Goal: Information Seeking & Learning: Stay updated

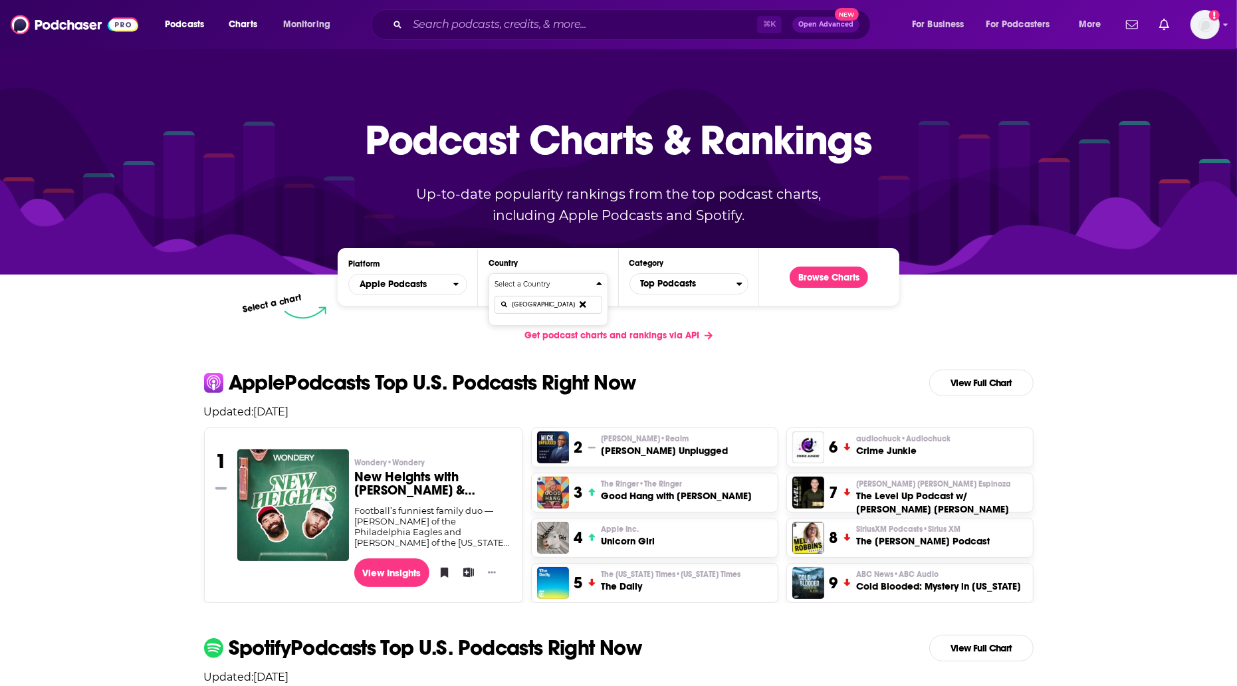
type input "[GEOGRAPHIC_DATA]"
click at [824, 274] on button "Browse Charts" at bounding box center [829, 277] width 78 height 21
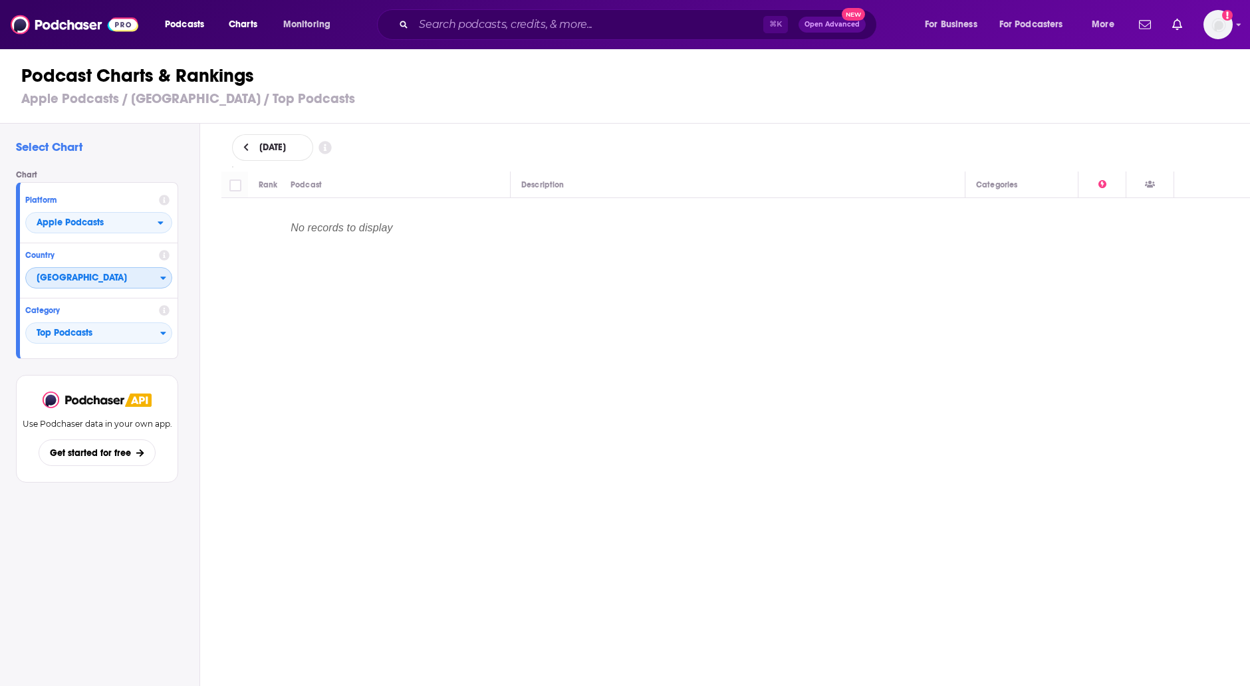
click at [132, 275] on span "[GEOGRAPHIC_DATA]" at bounding box center [93, 278] width 134 height 23
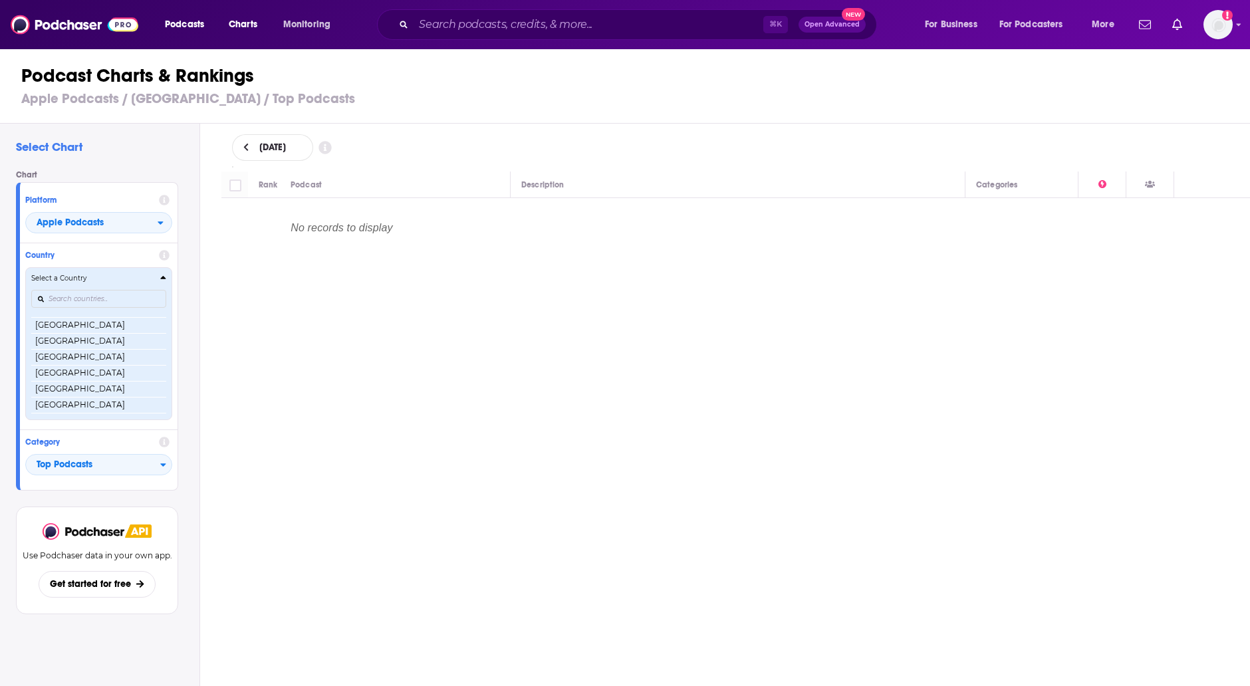
scroll to position [2563, 0]
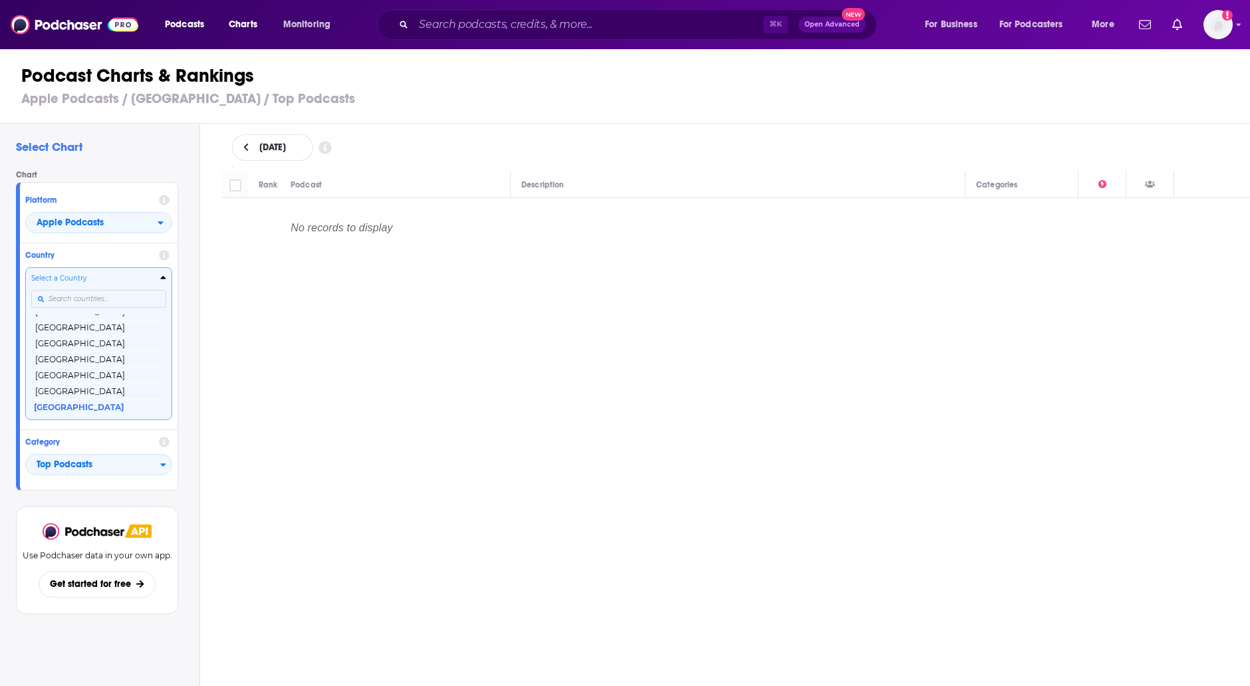
click at [92, 297] on input "Countries" at bounding box center [98, 299] width 135 height 18
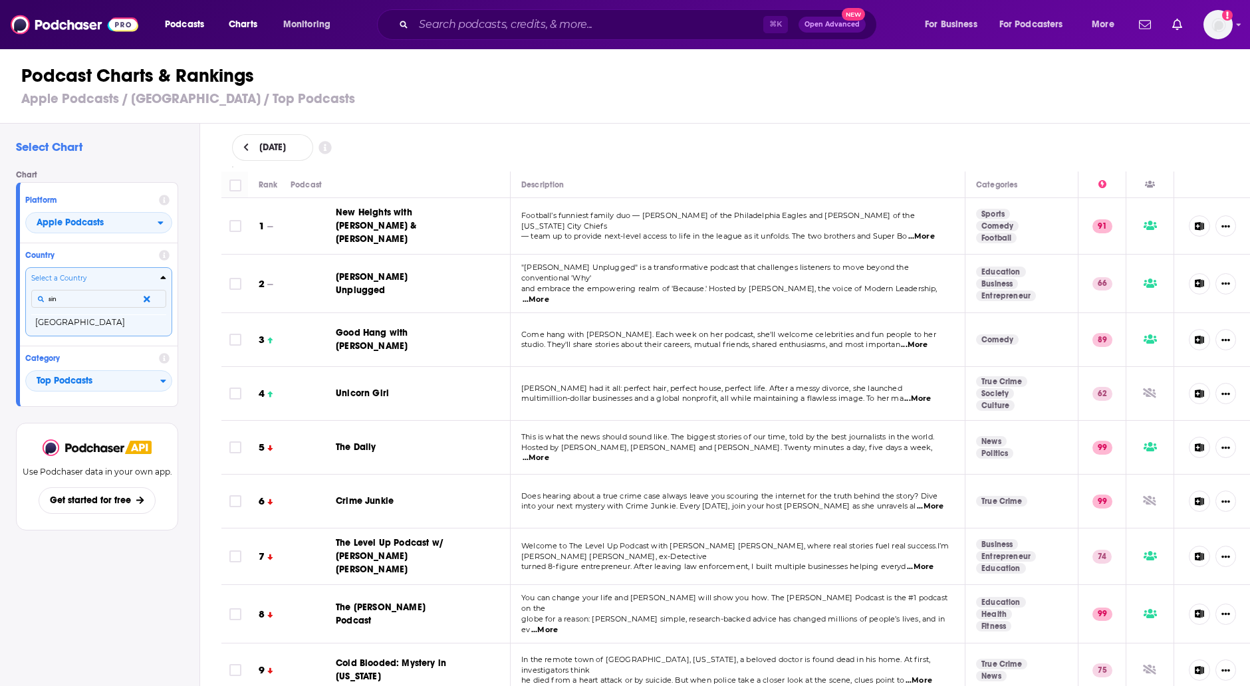
scroll to position [0, 0]
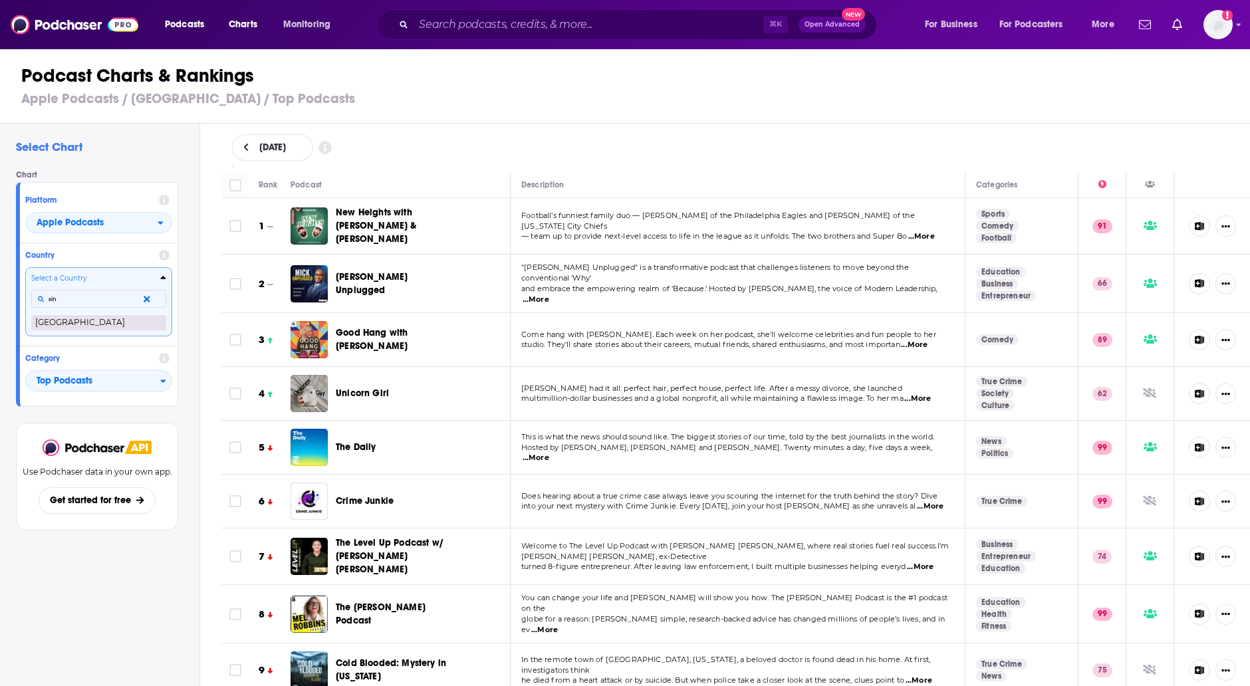
type input "sin"
click at [81, 323] on button "[GEOGRAPHIC_DATA]" at bounding box center [98, 322] width 135 height 16
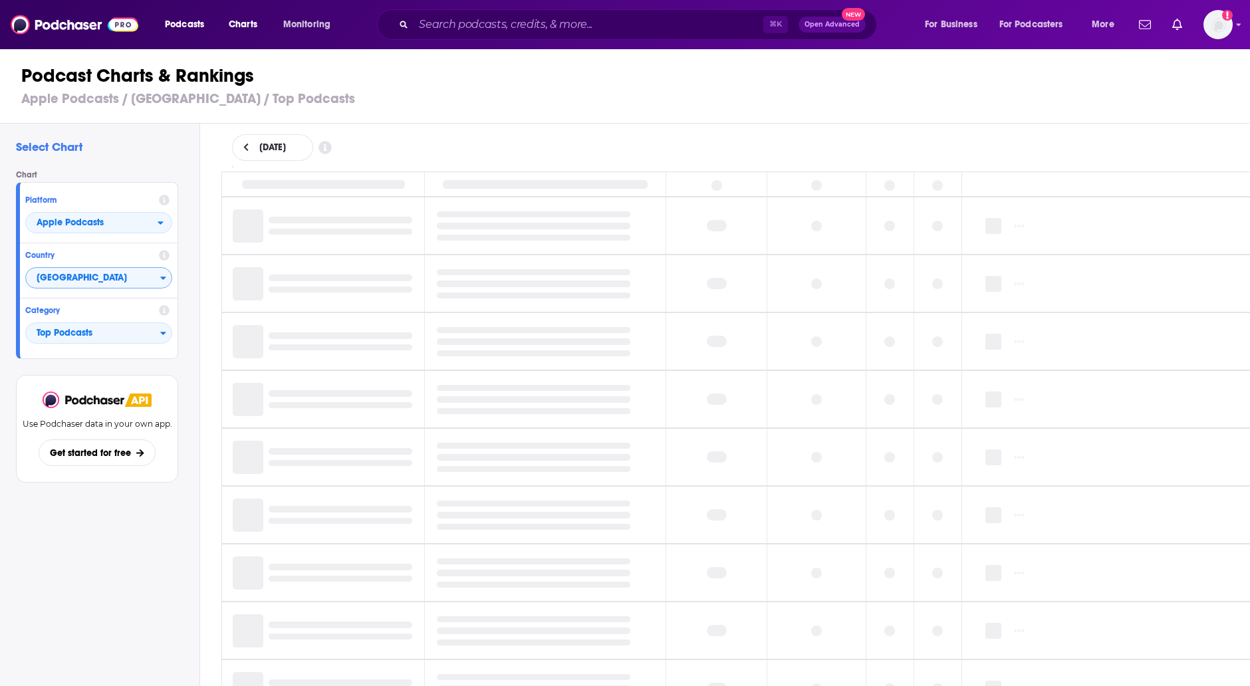
click at [582, 104] on h3 "Apple Podcasts / [GEOGRAPHIC_DATA] / Top Podcasts" at bounding box center [630, 98] width 1219 height 17
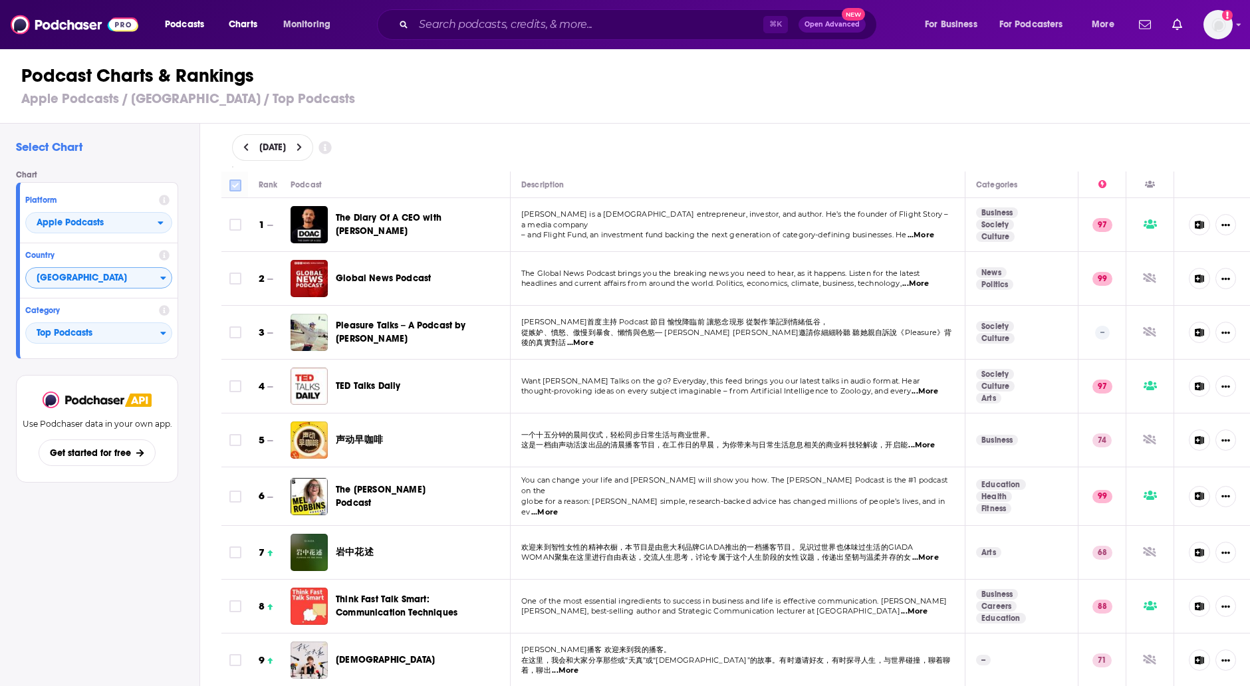
click at [230, 184] on input "Toggle select all" at bounding box center [235, 185] width 12 height 12
checkbox input "true"
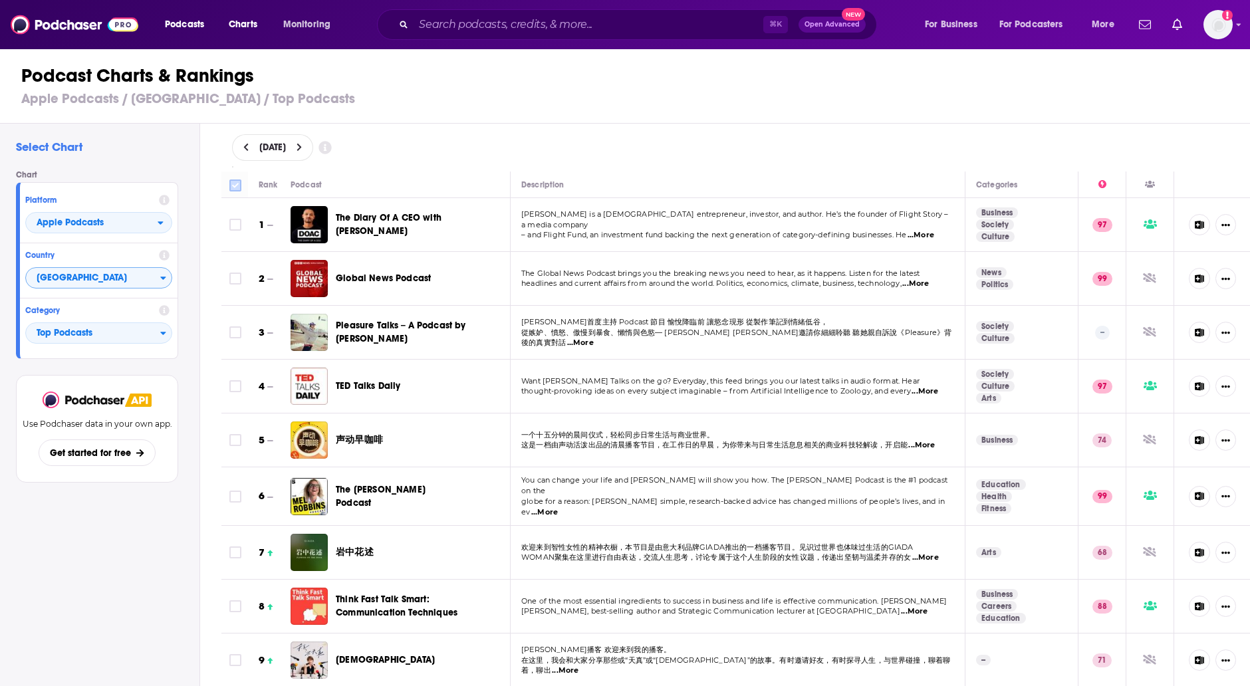
checkbox input "true"
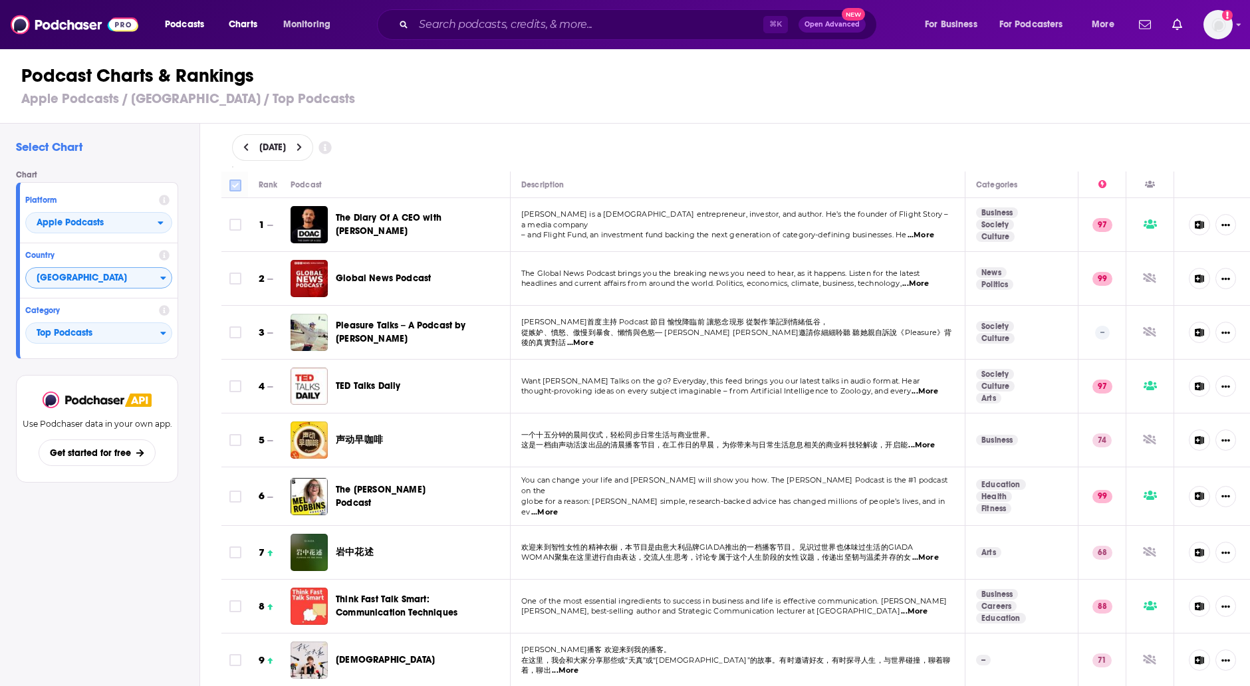
checkbox input "true"
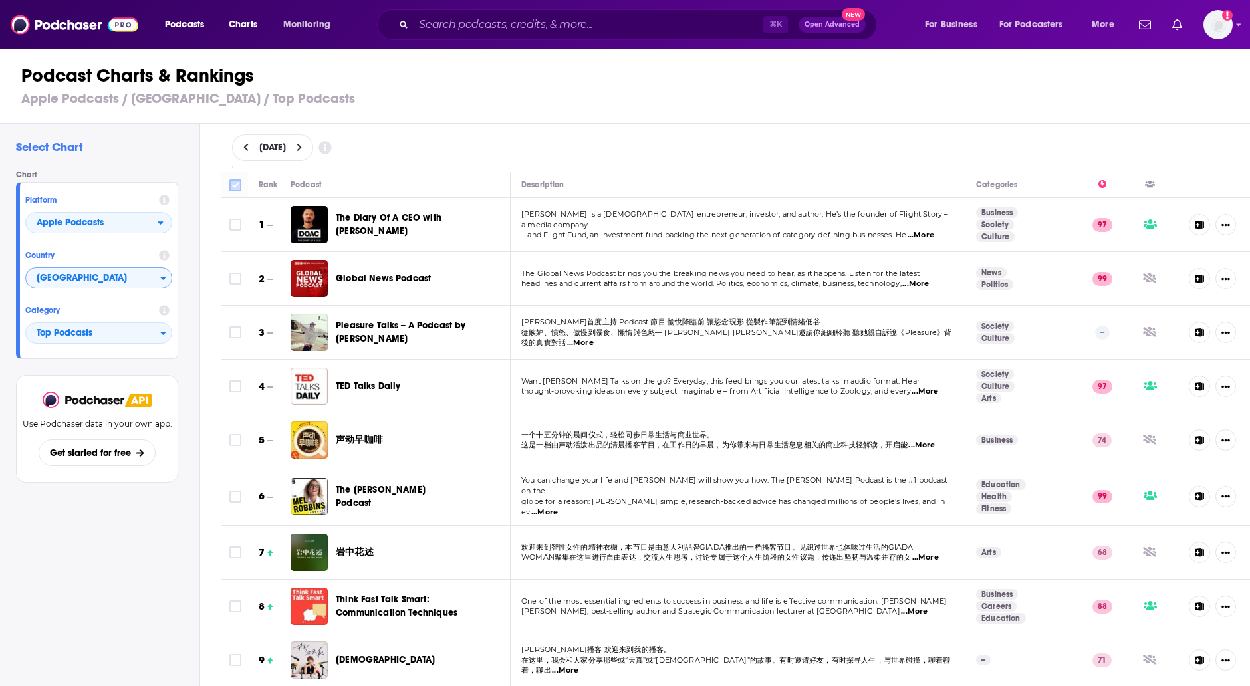
checkbox input "true"
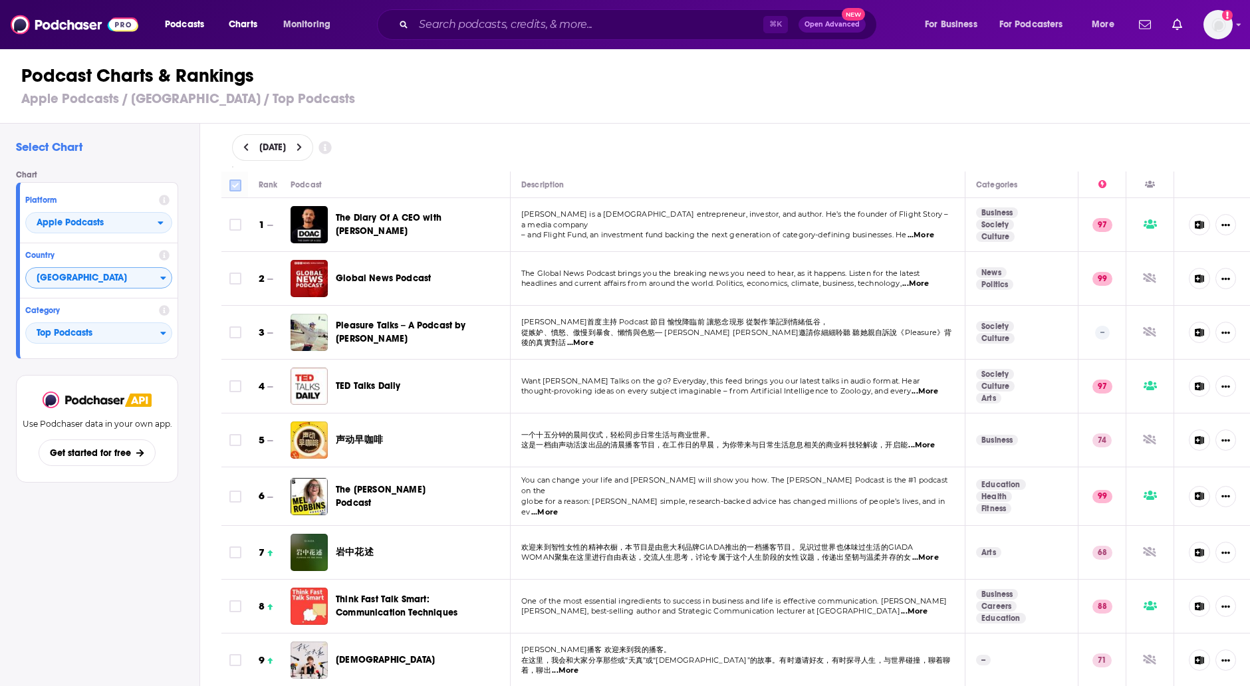
checkbox input "true"
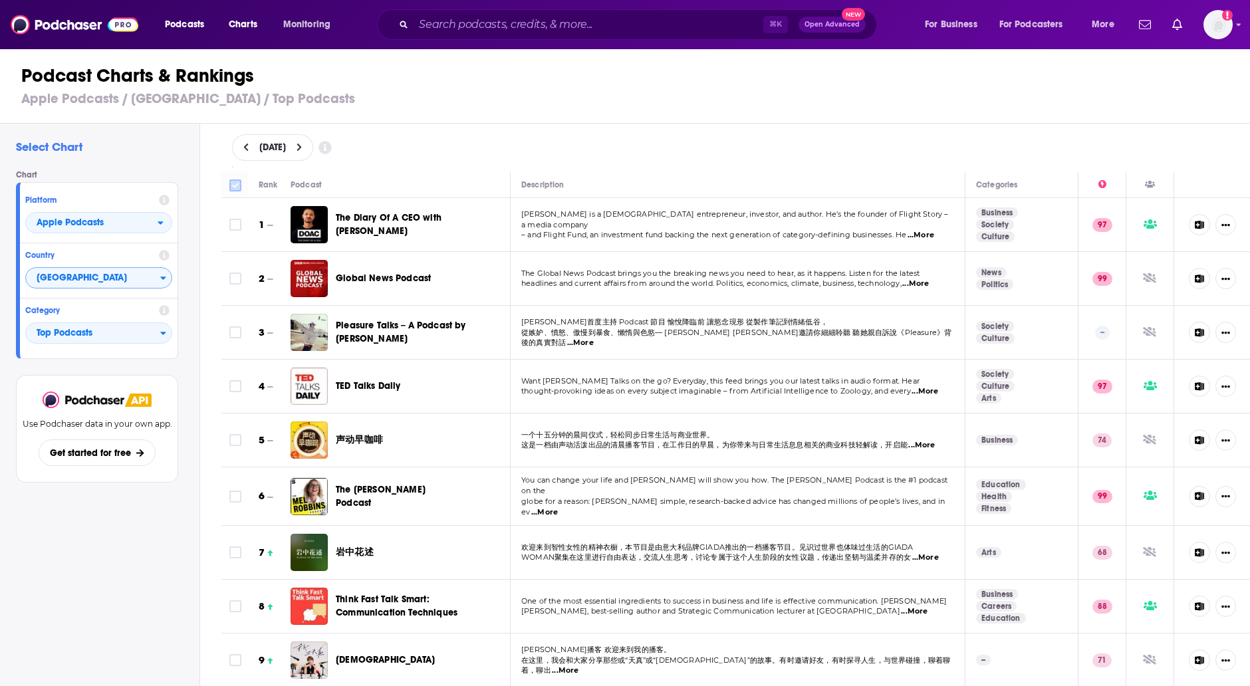
checkbox input "true"
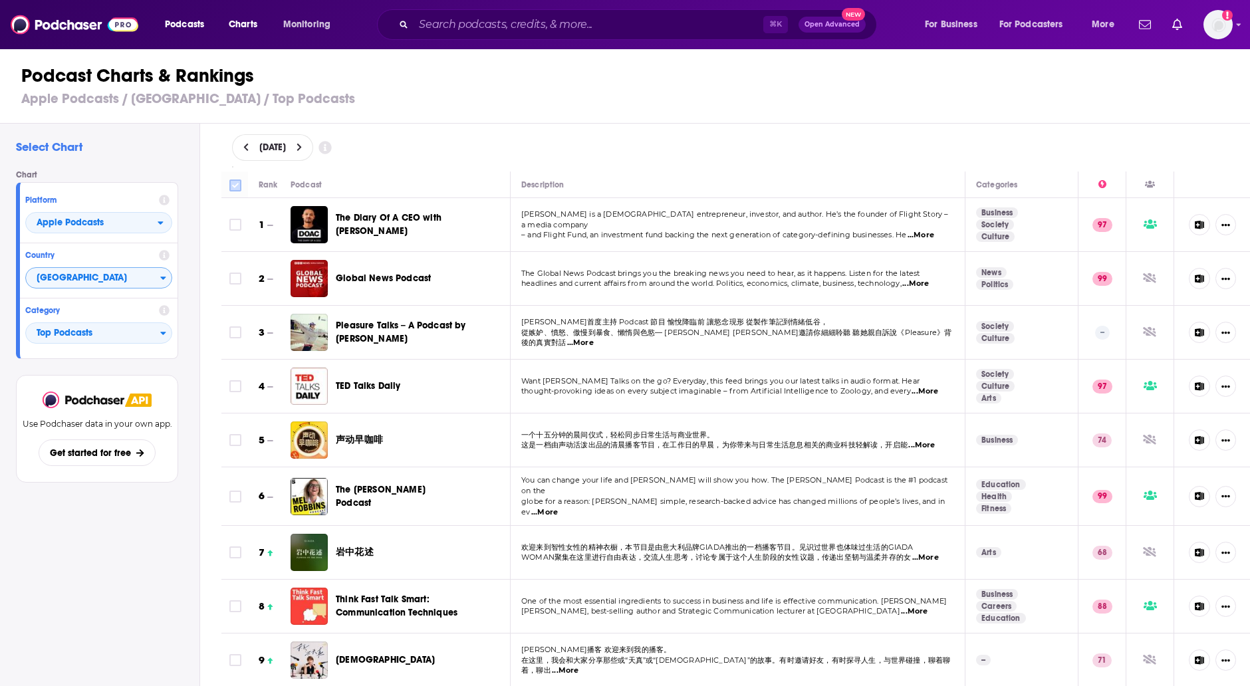
checkbox input "true"
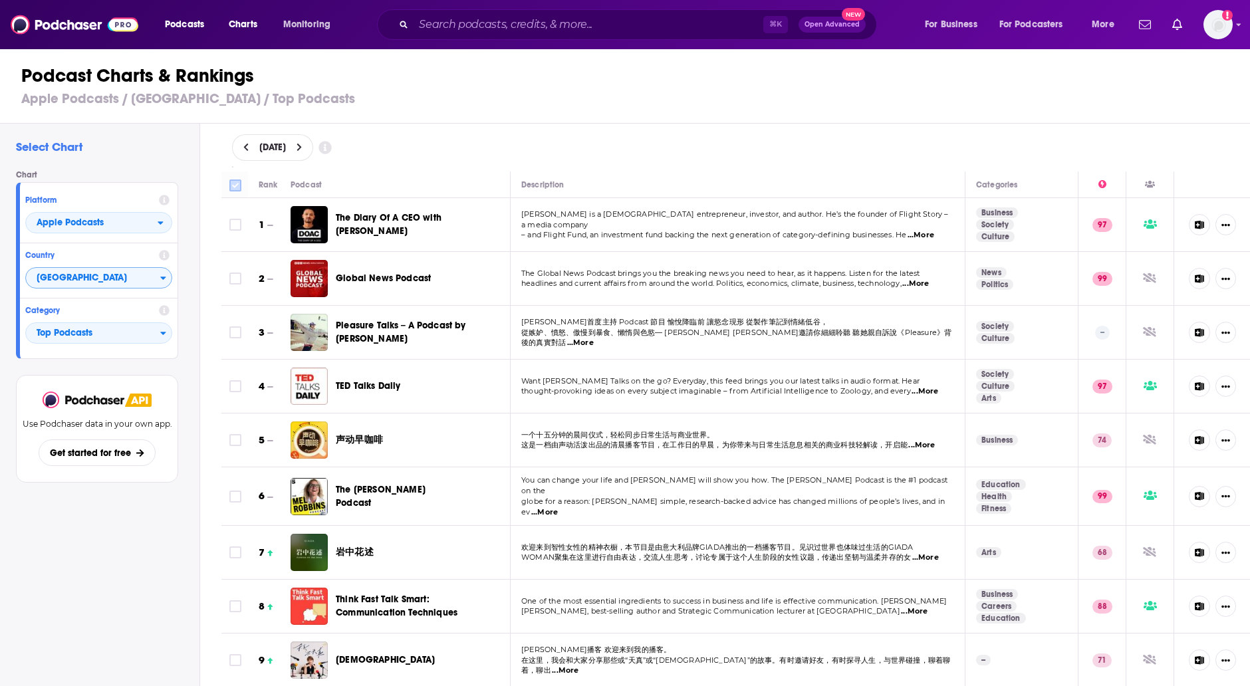
checkbox input "true"
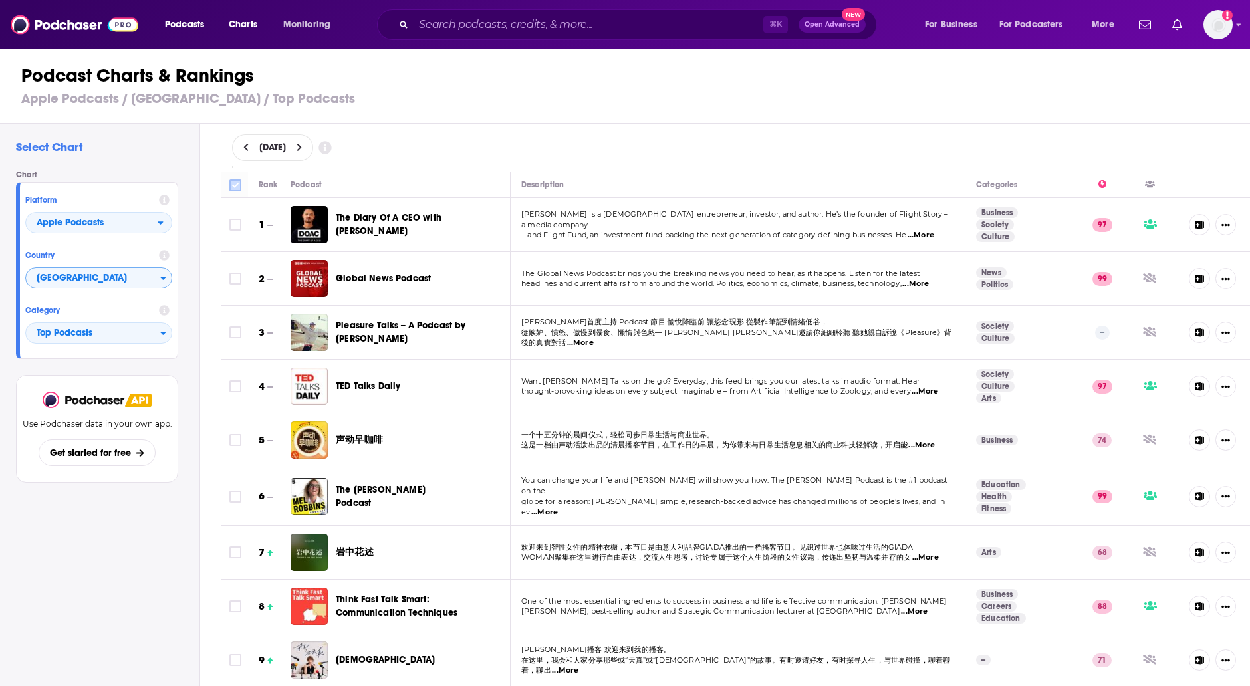
checkbox input "true"
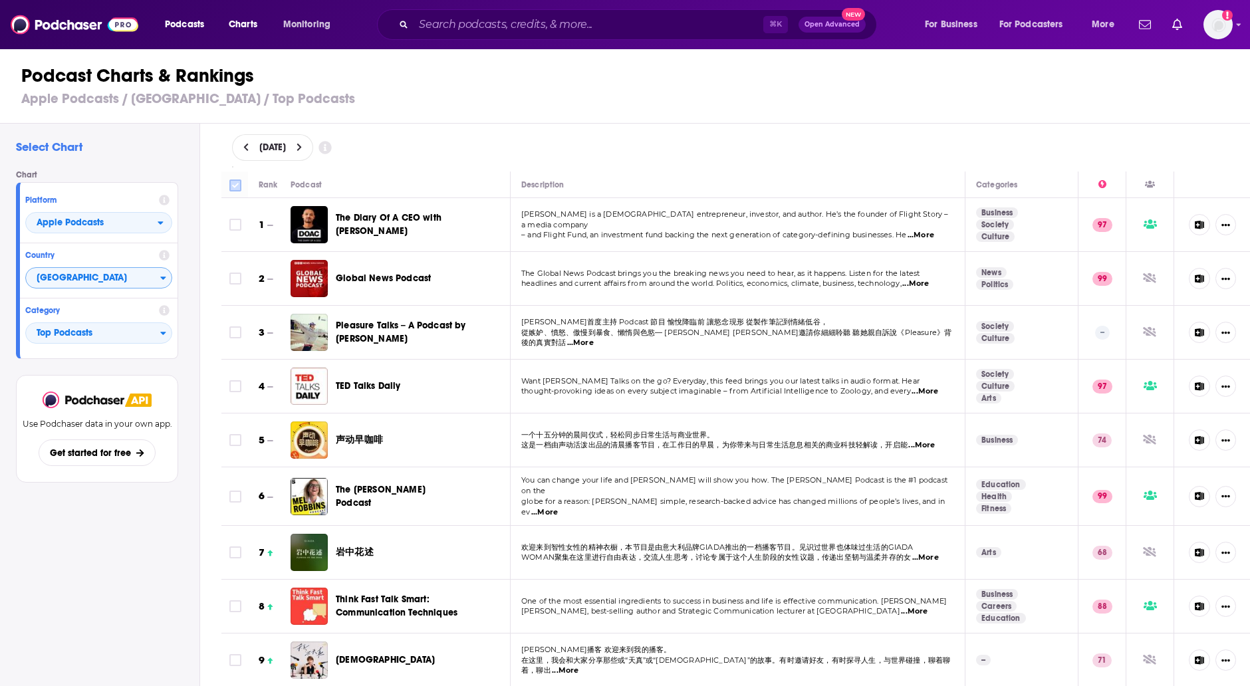
checkbox input "true"
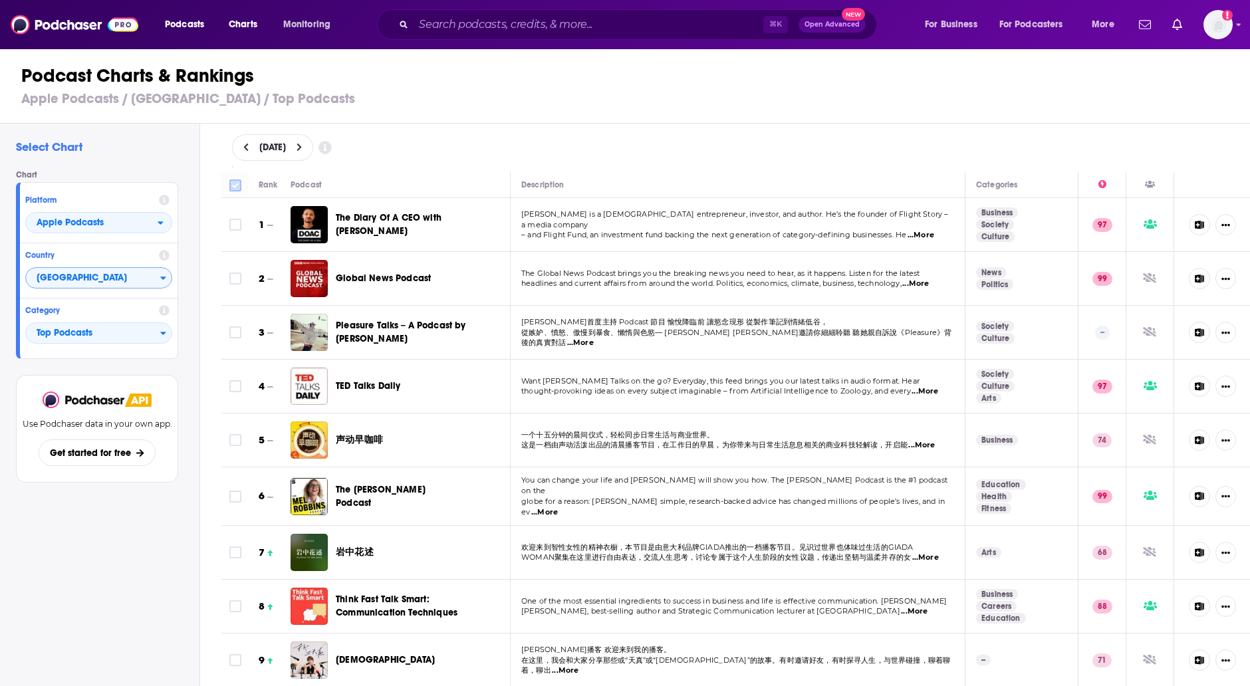
checkbox input "true"
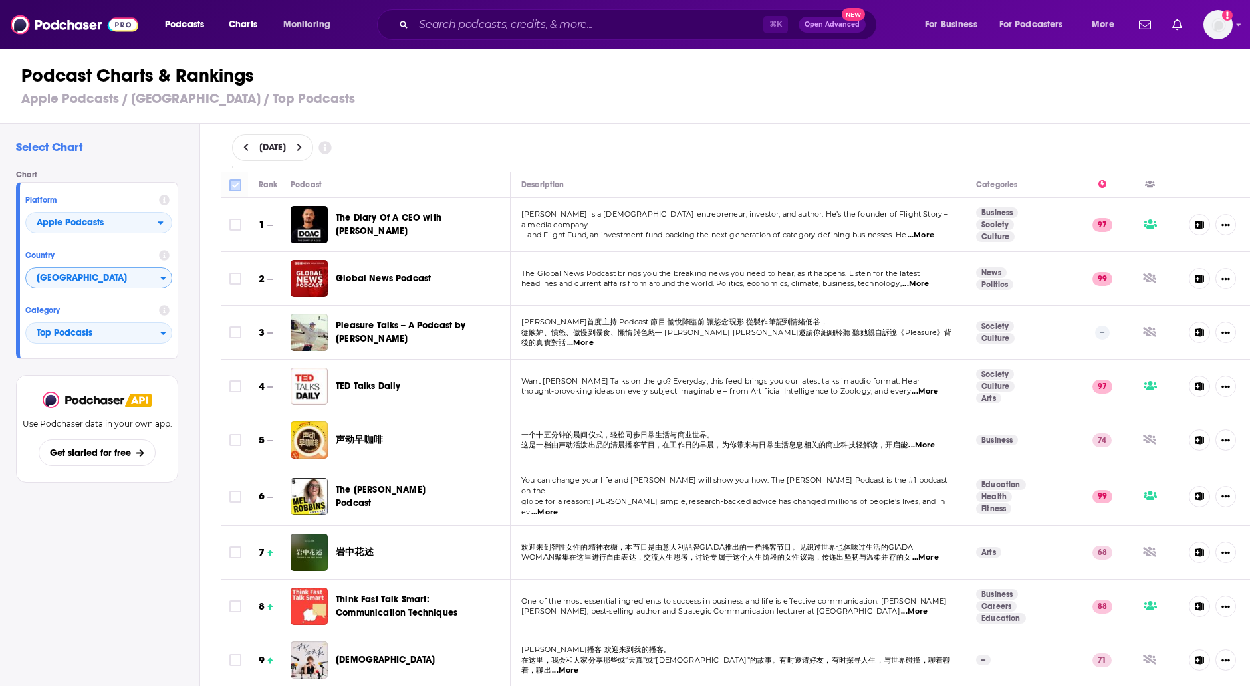
checkbox input "true"
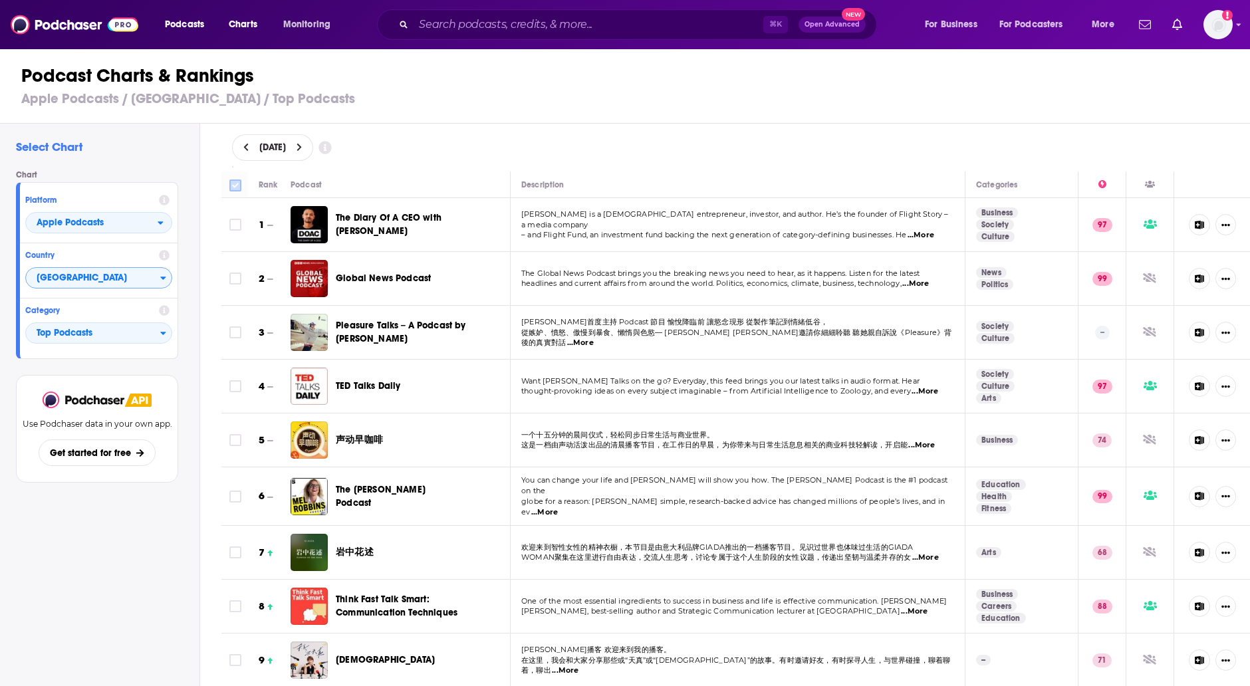
checkbox input "true"
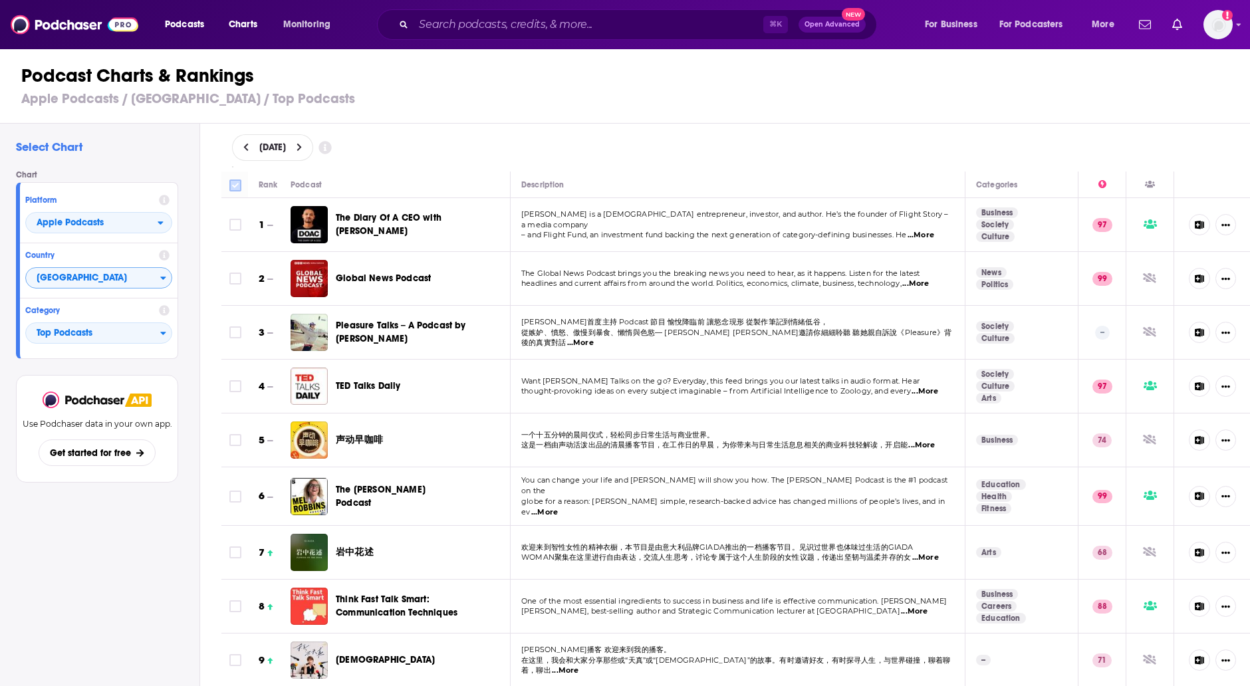
checkbox input "true"
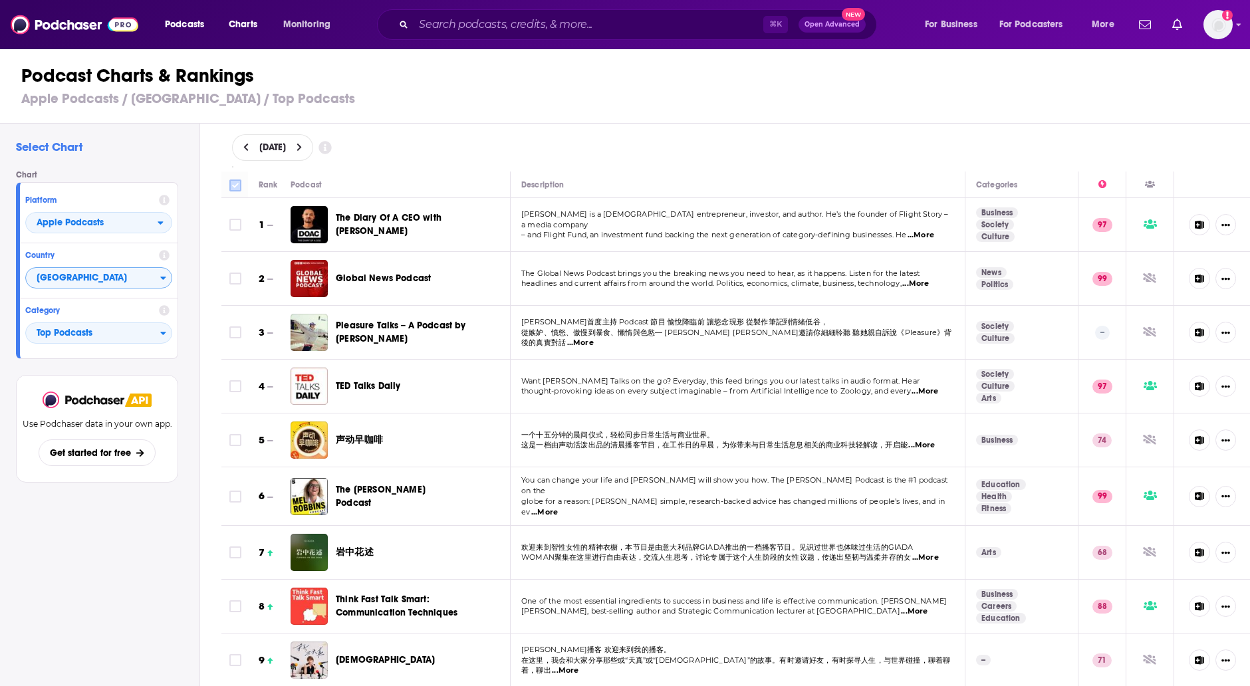
checkbox input "true"
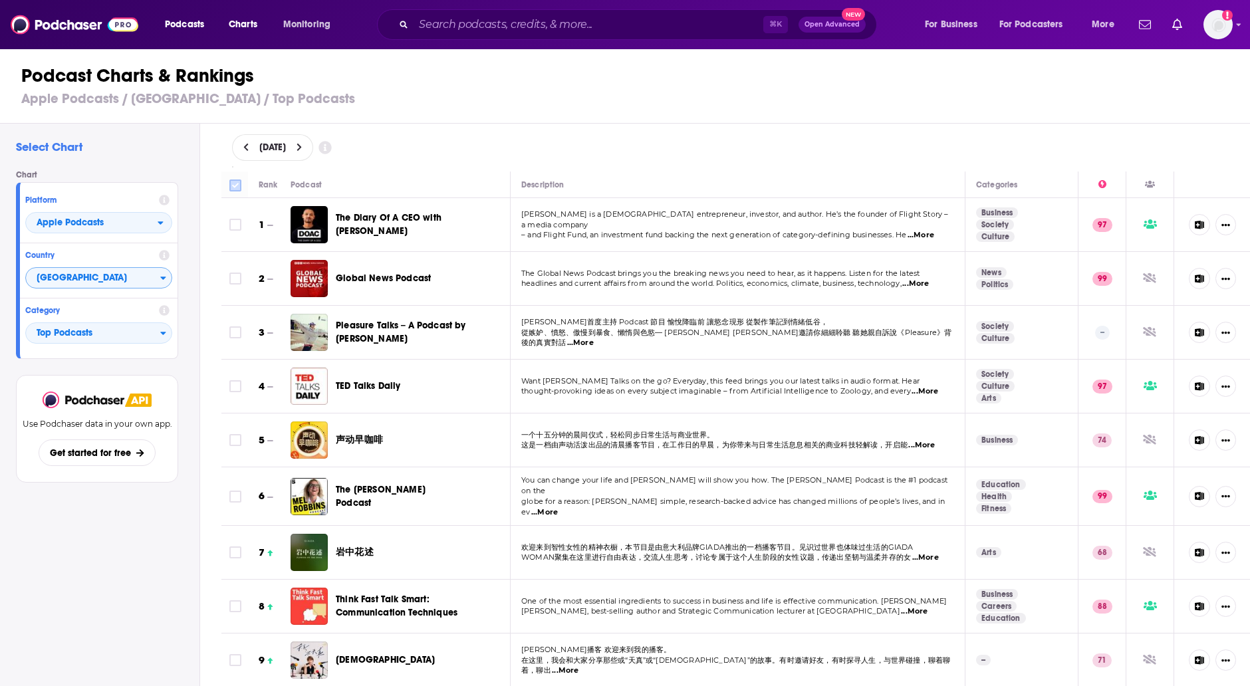
checkbox input "true"
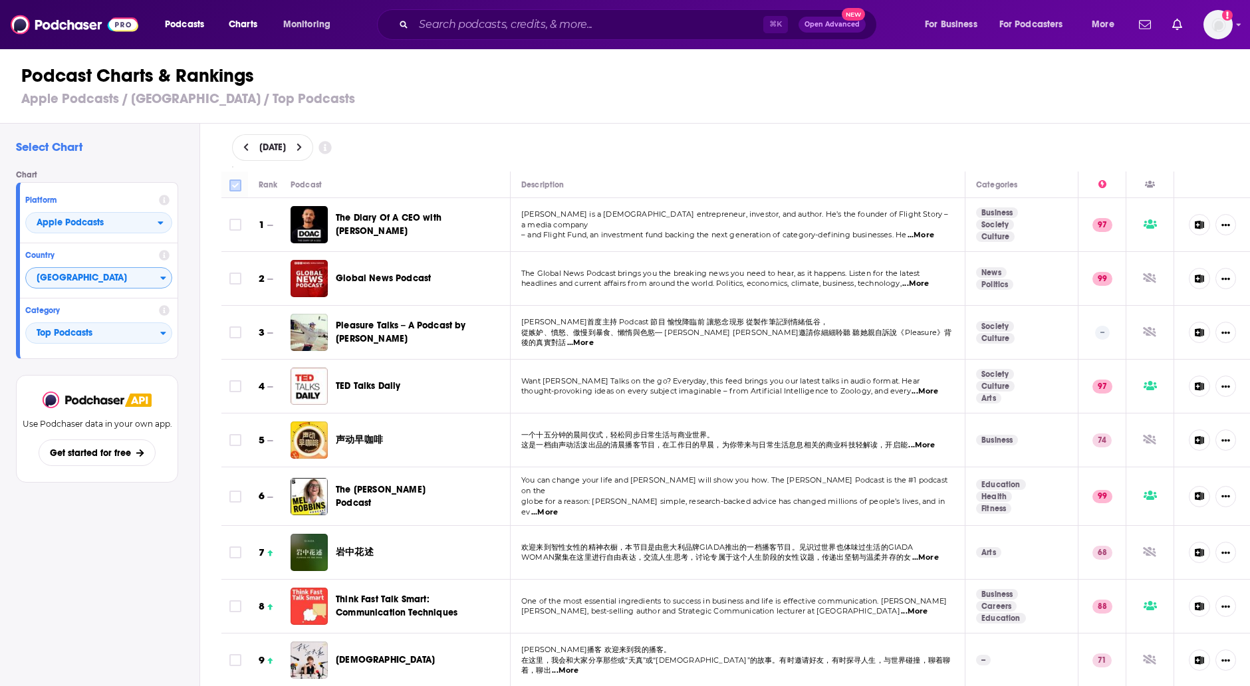
checkbox input "true"
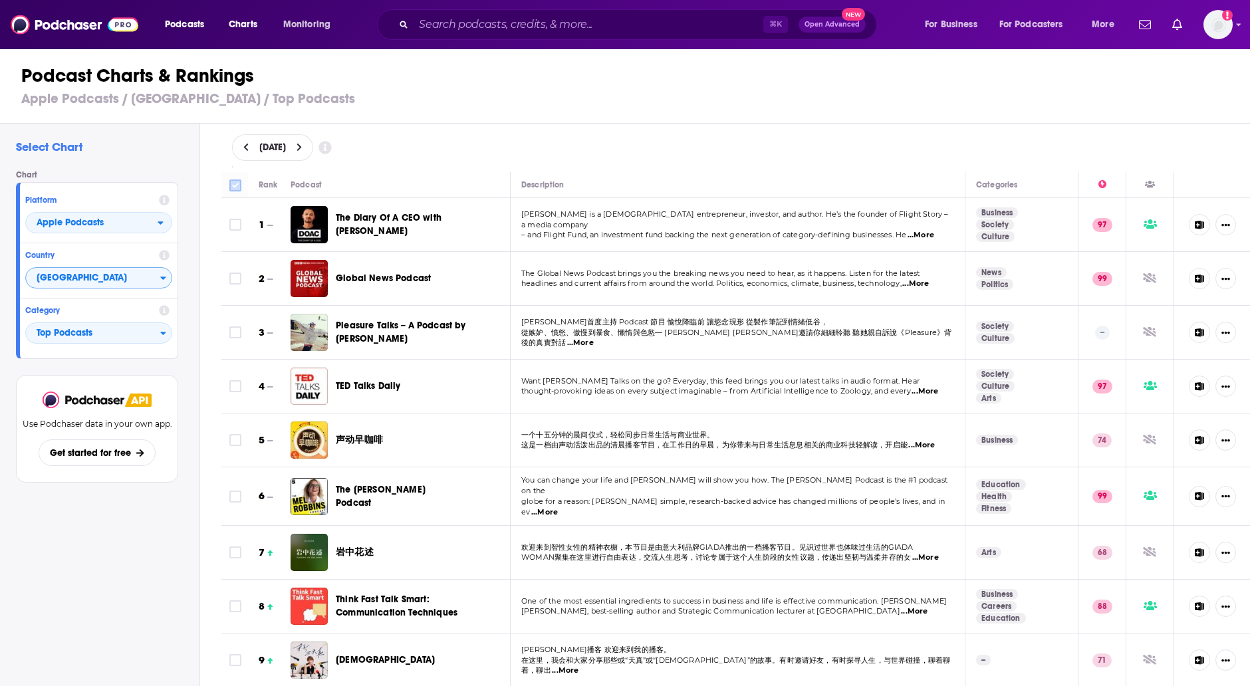
checkbox input "true"
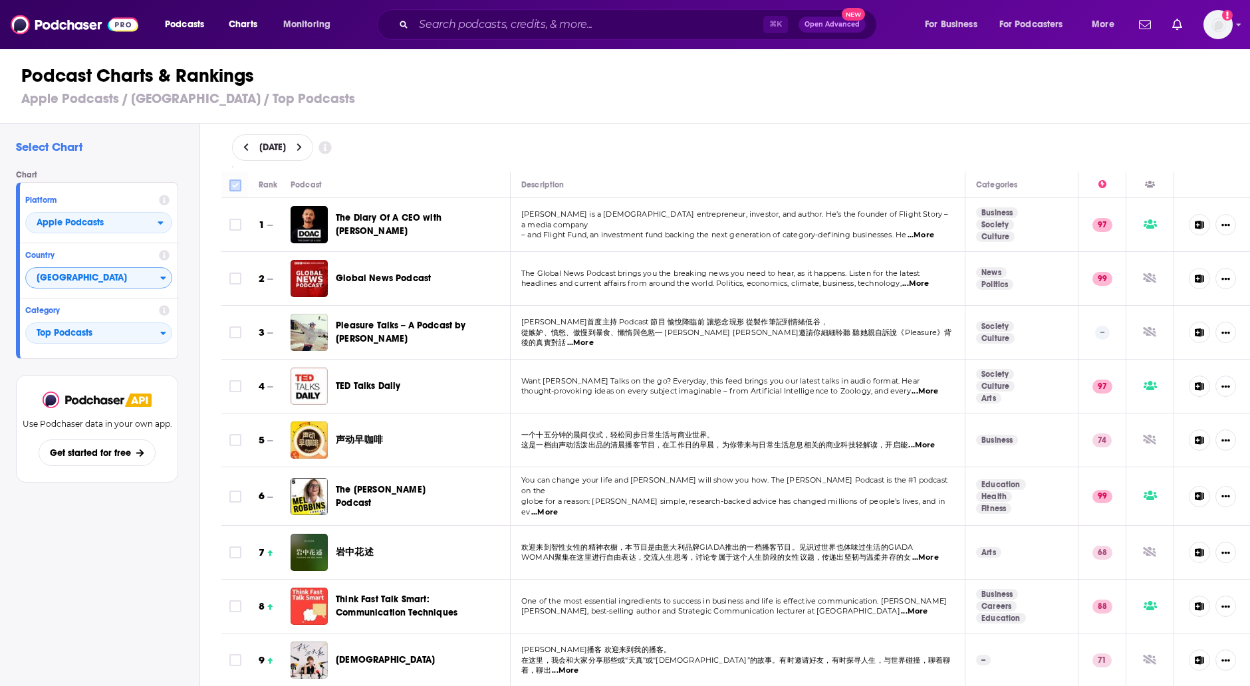
checkbox input "true"
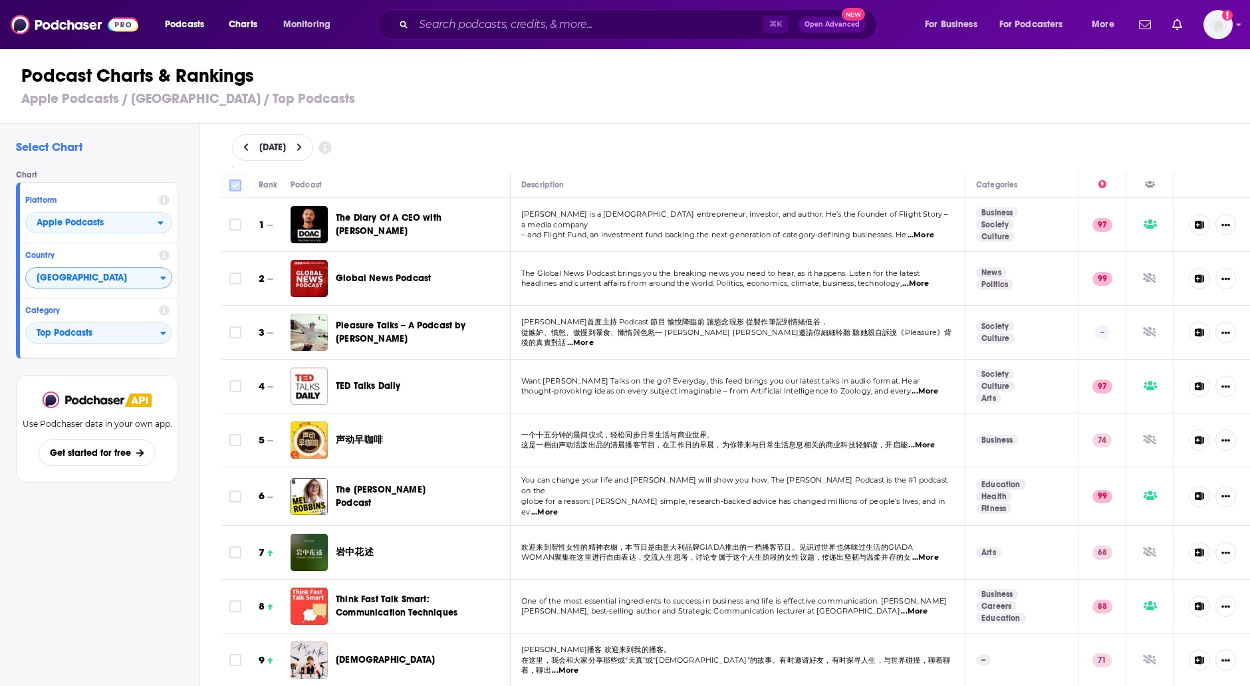
checkbox input "true"
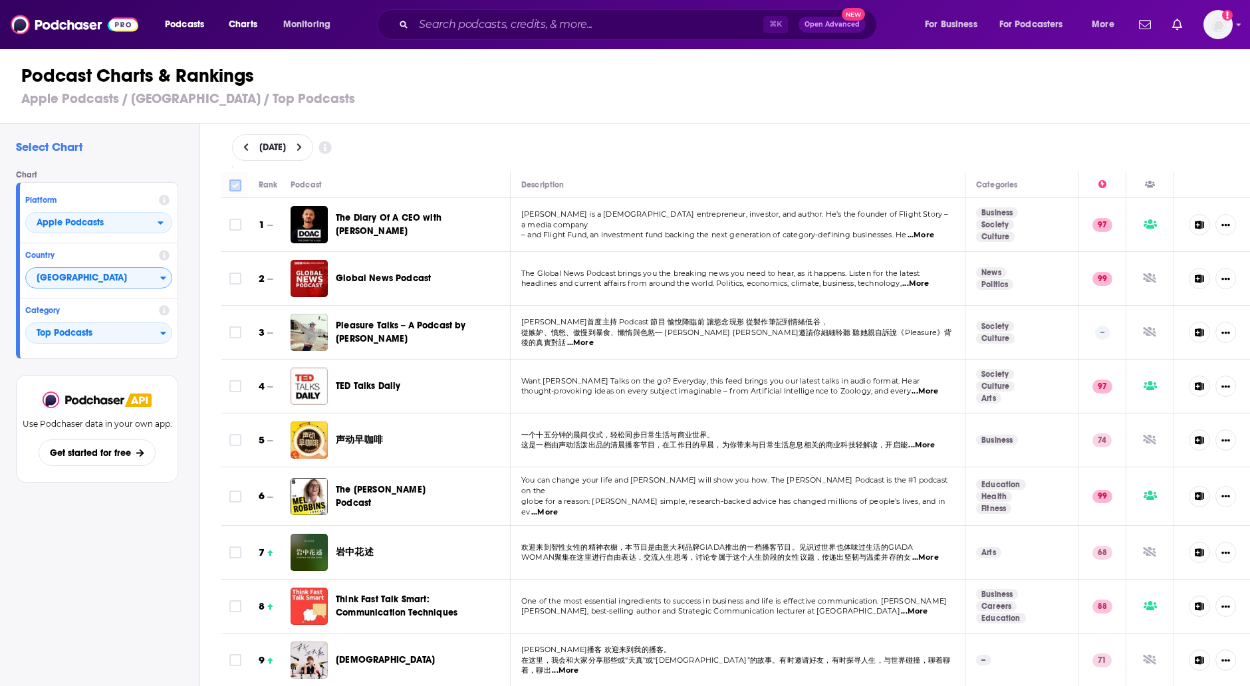
checkbox input "true"
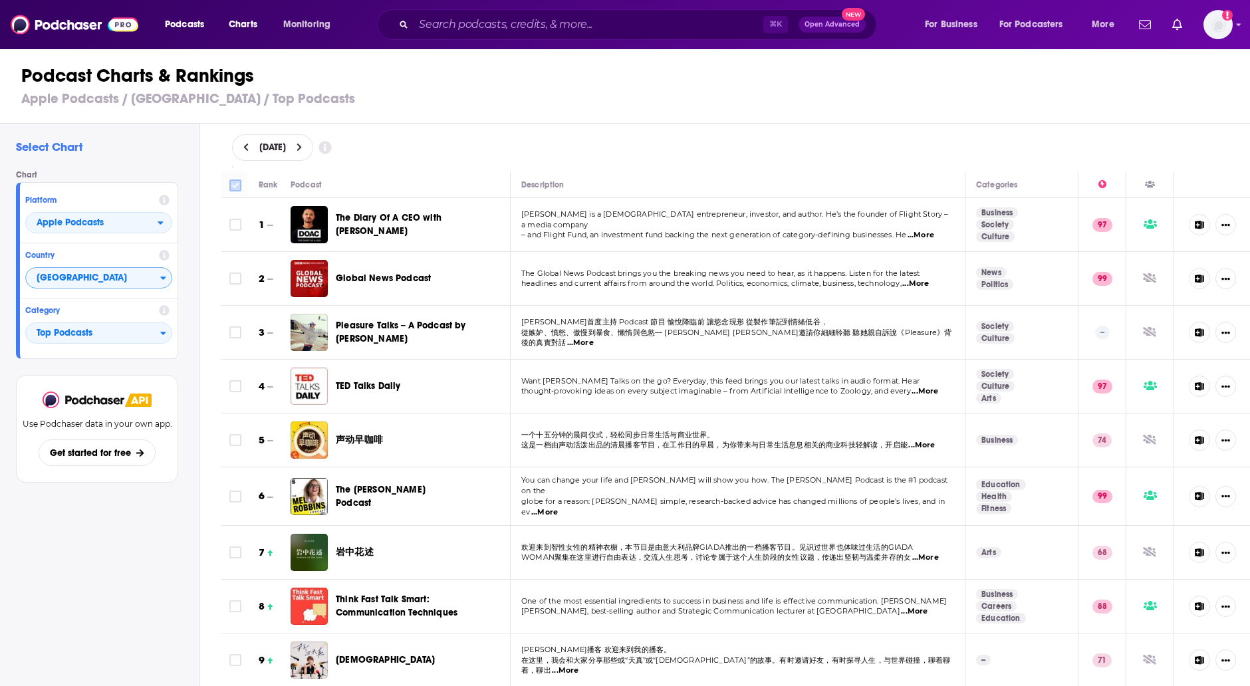
checkbox input "true"
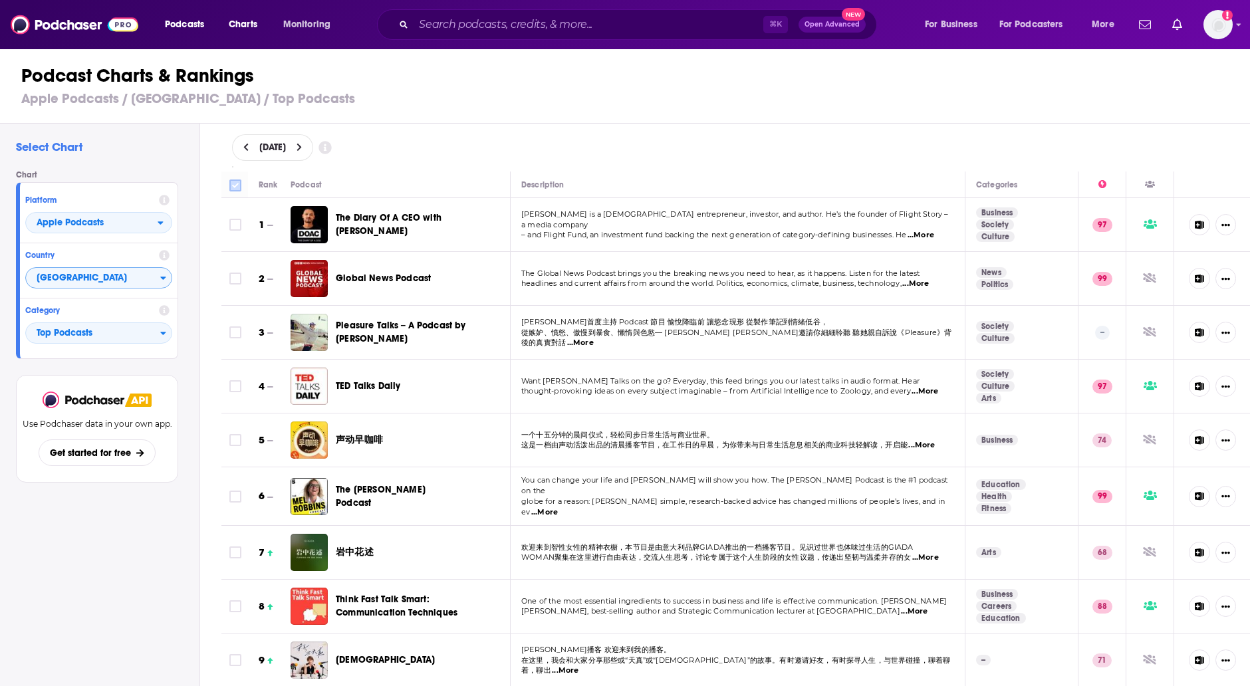
checkbox input "true"
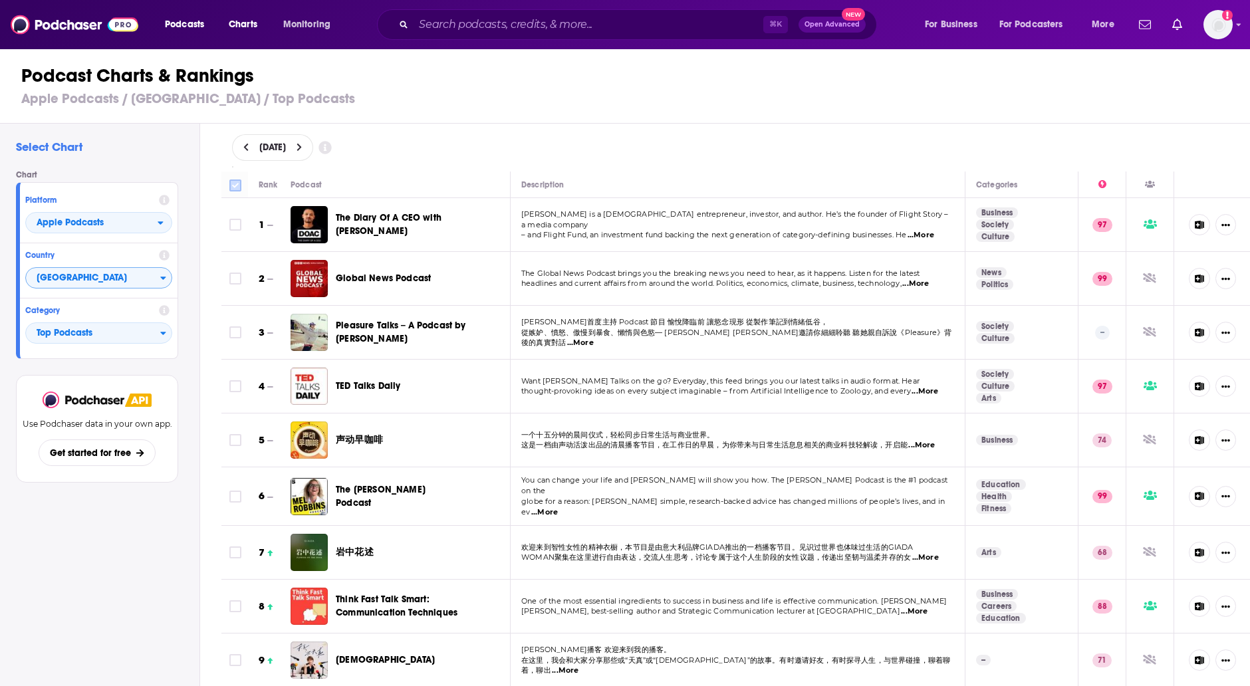
checkbox input "true"
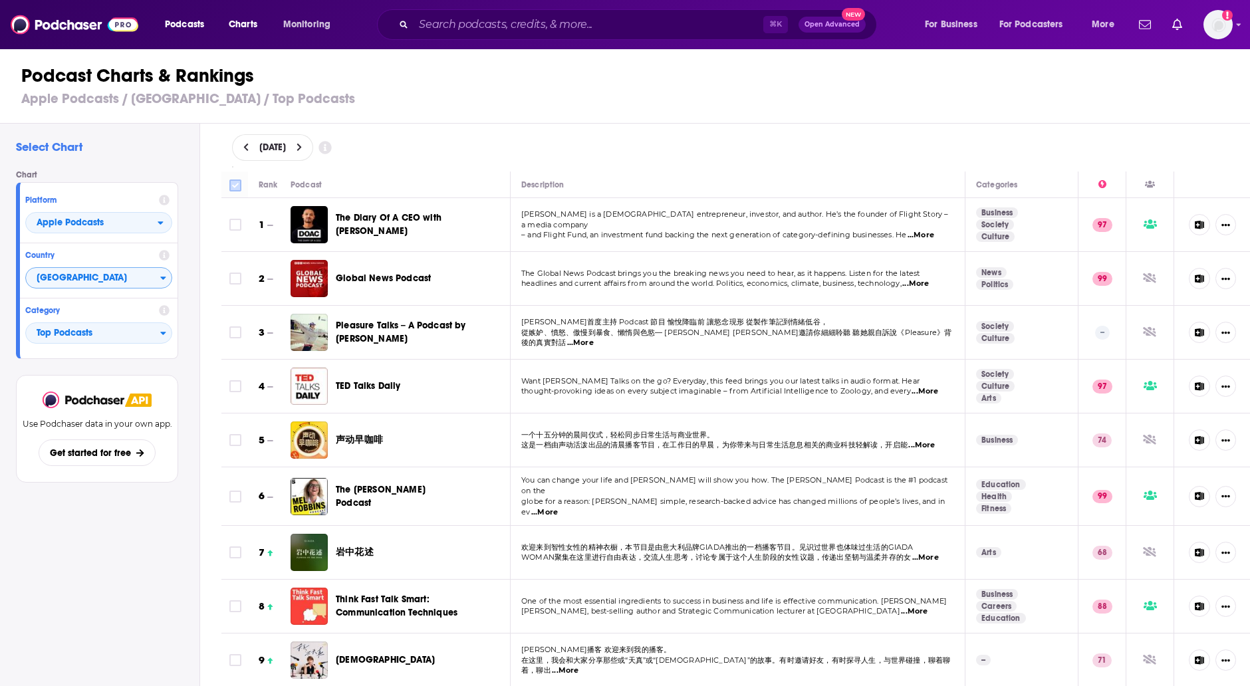
checkbox input "true"
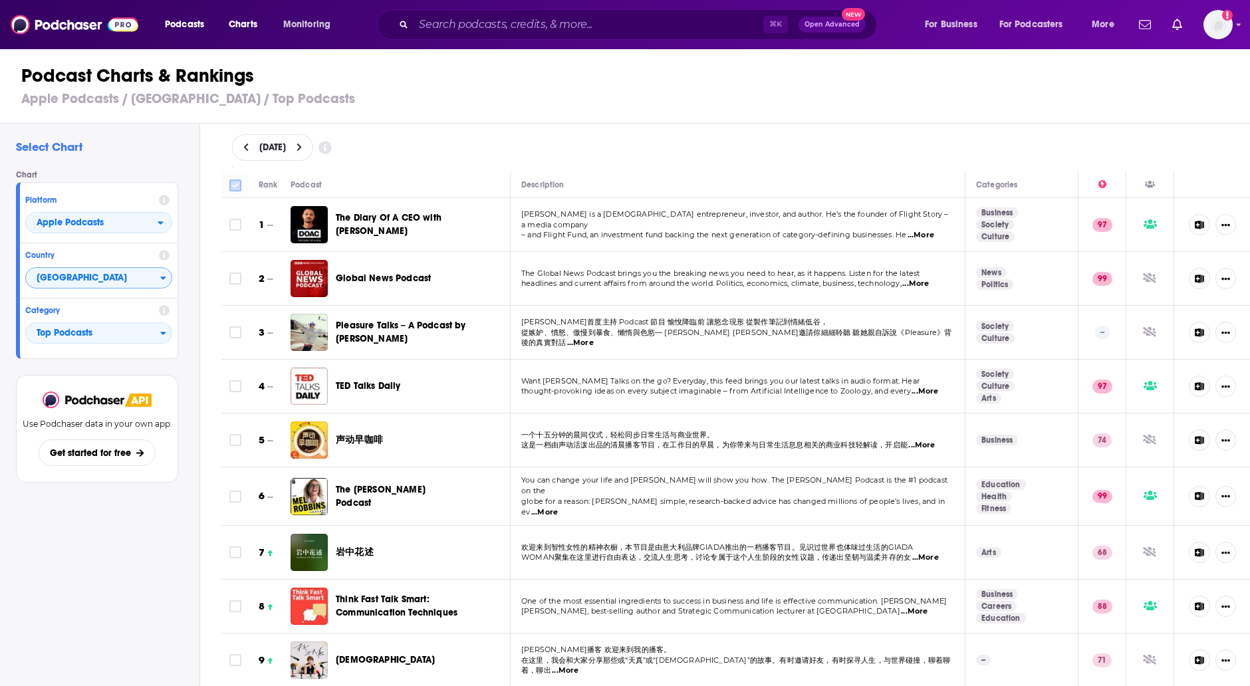
checkbox input "true"
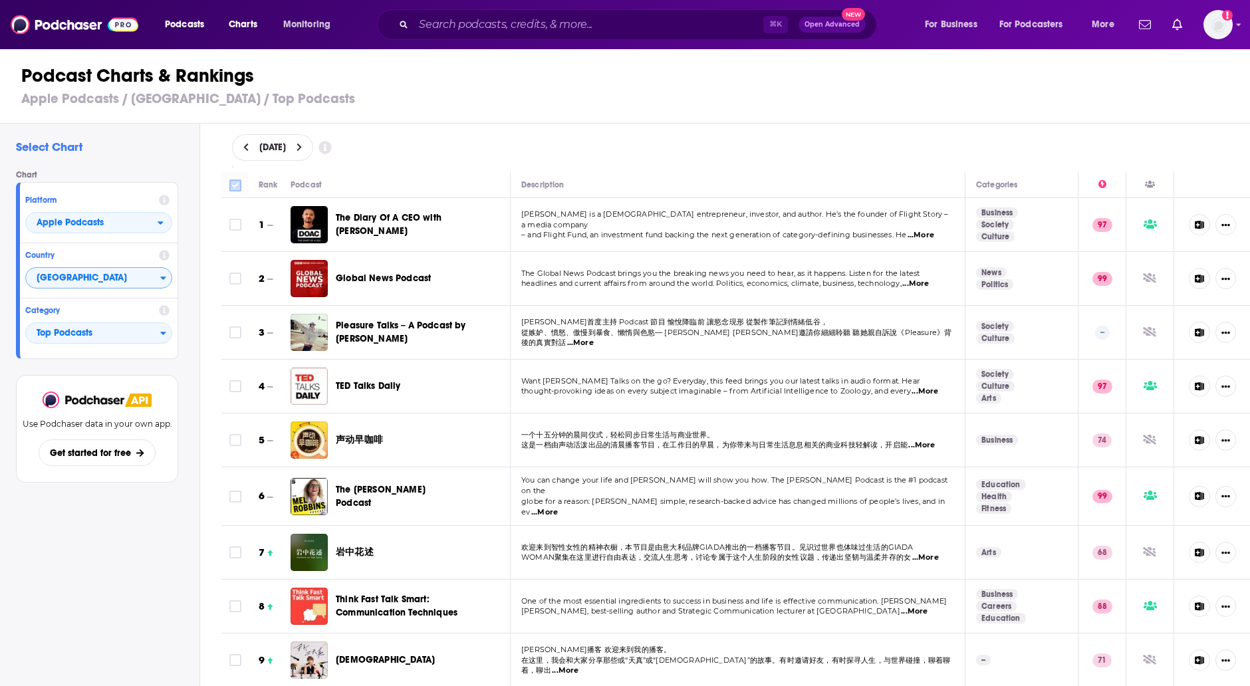
checkbox input "true"
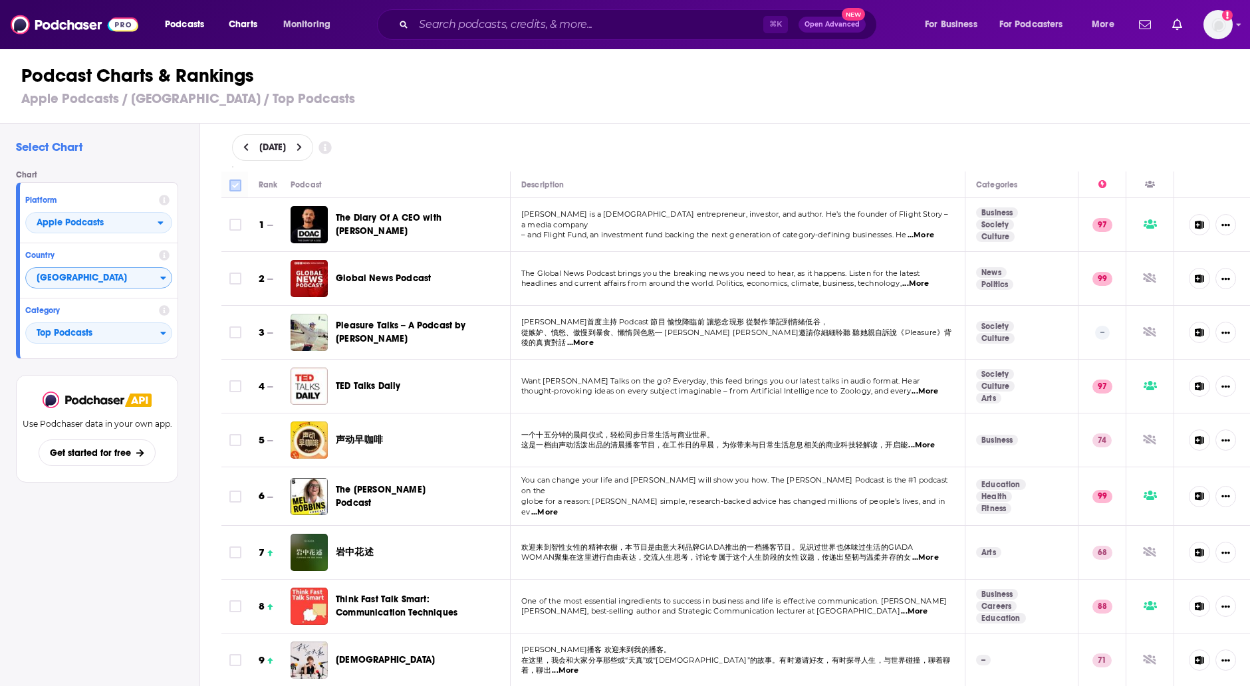
checkbox input "true"
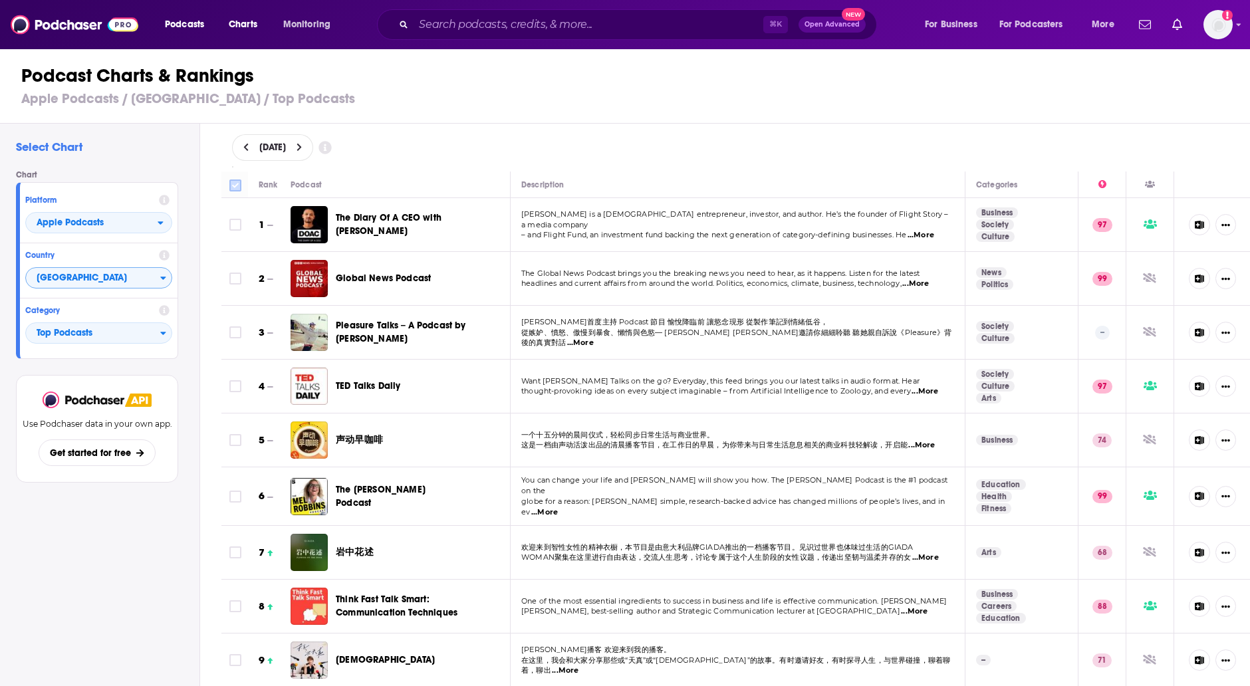
checkbox input "true"
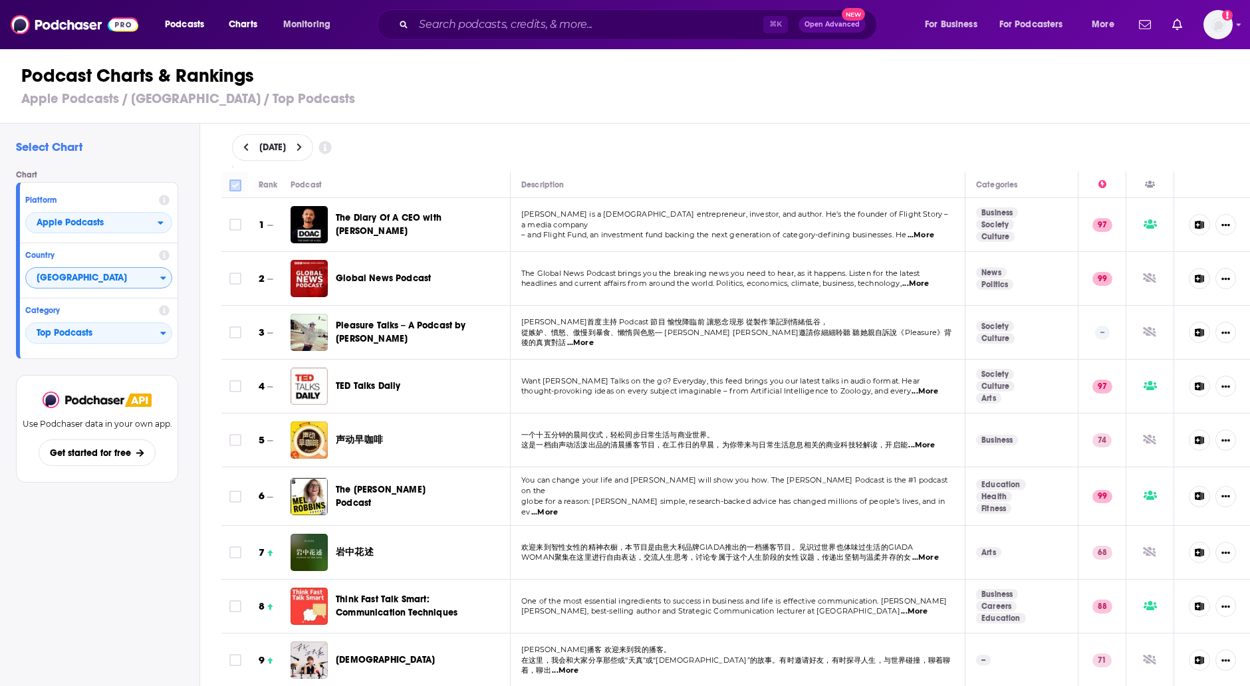
checkbox input "true"
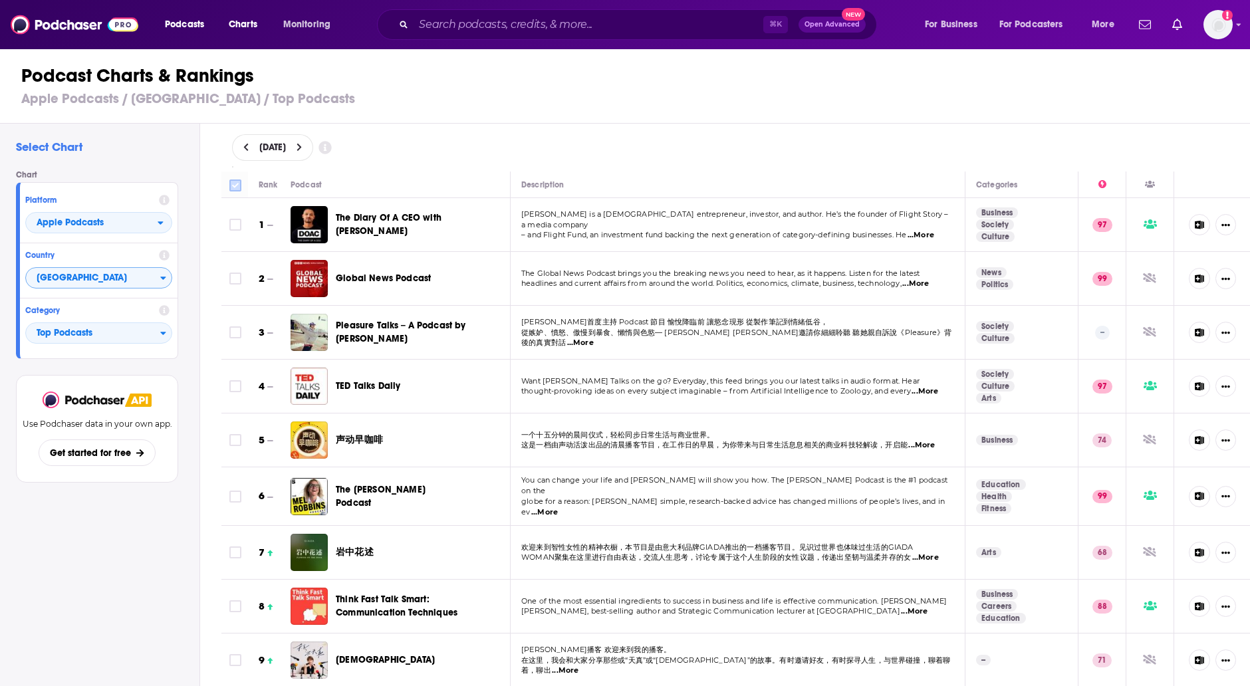
checkbox input "true"
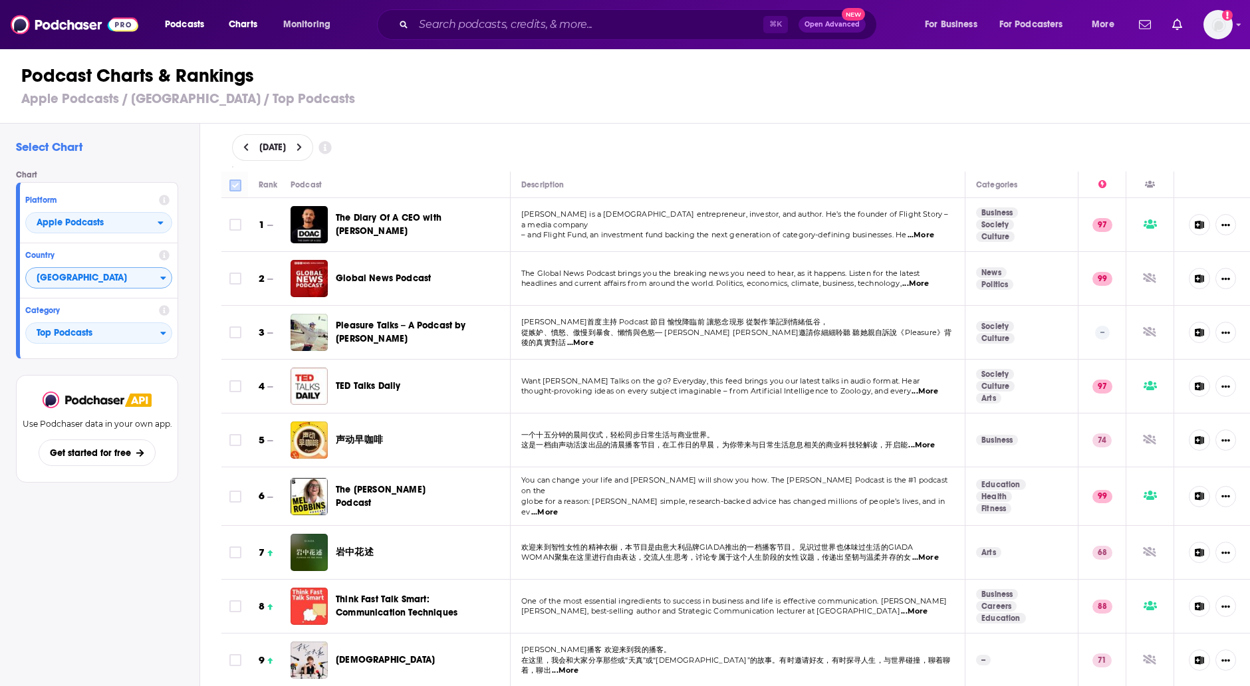
checkbox input "true"
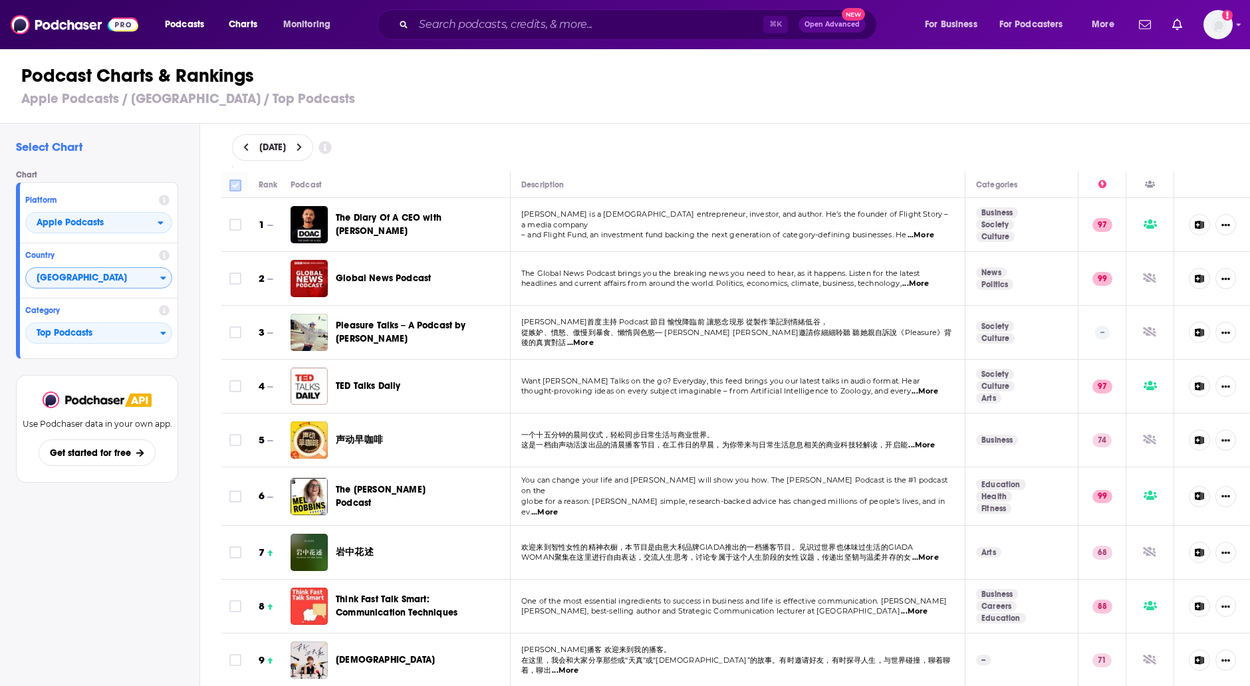
checkbox input "true"
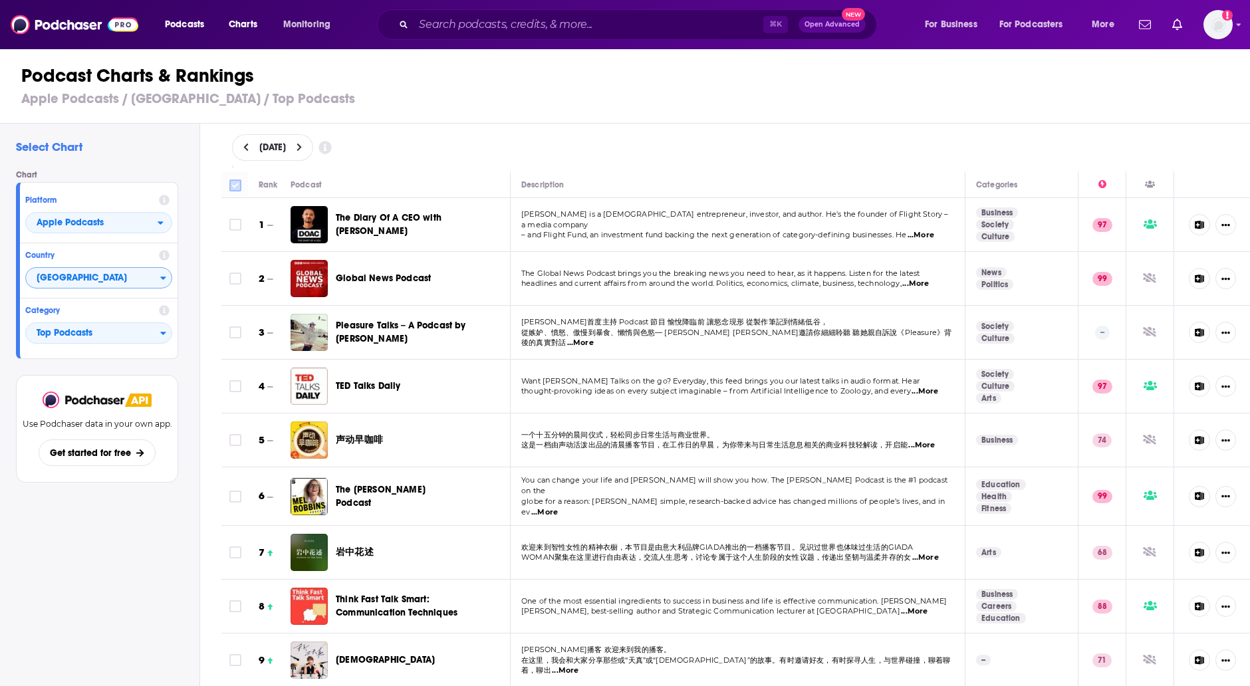
checkbox input "true"
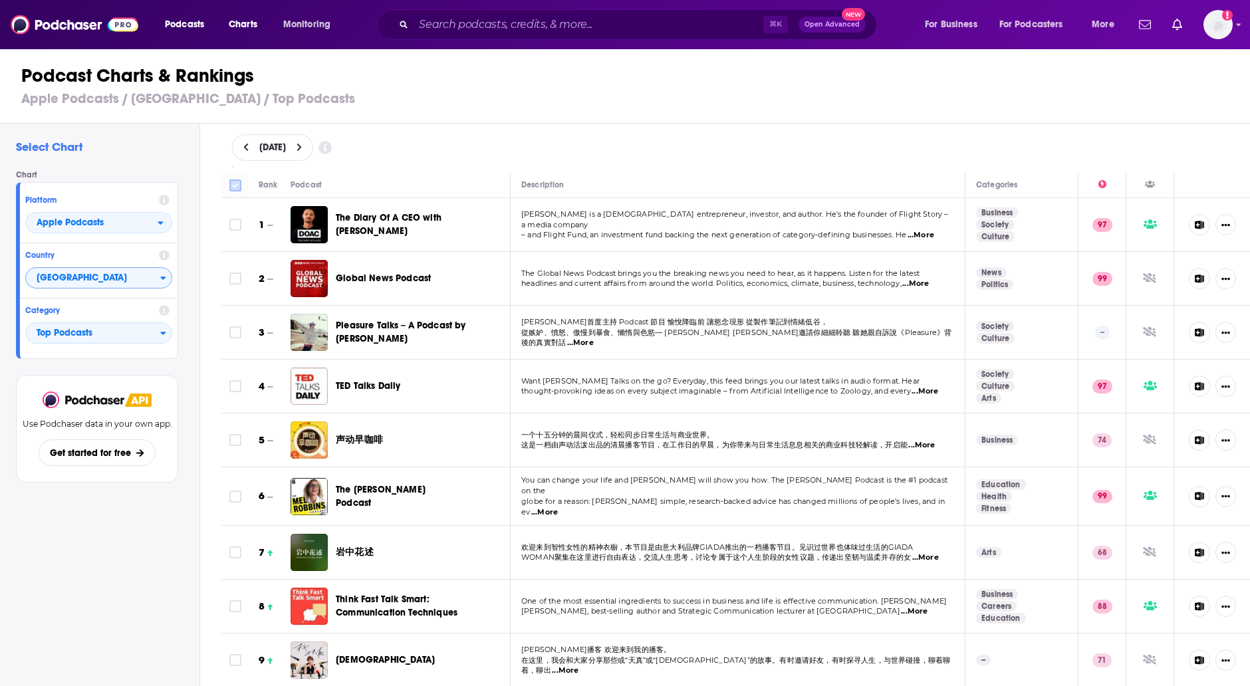
checkbox input "true"
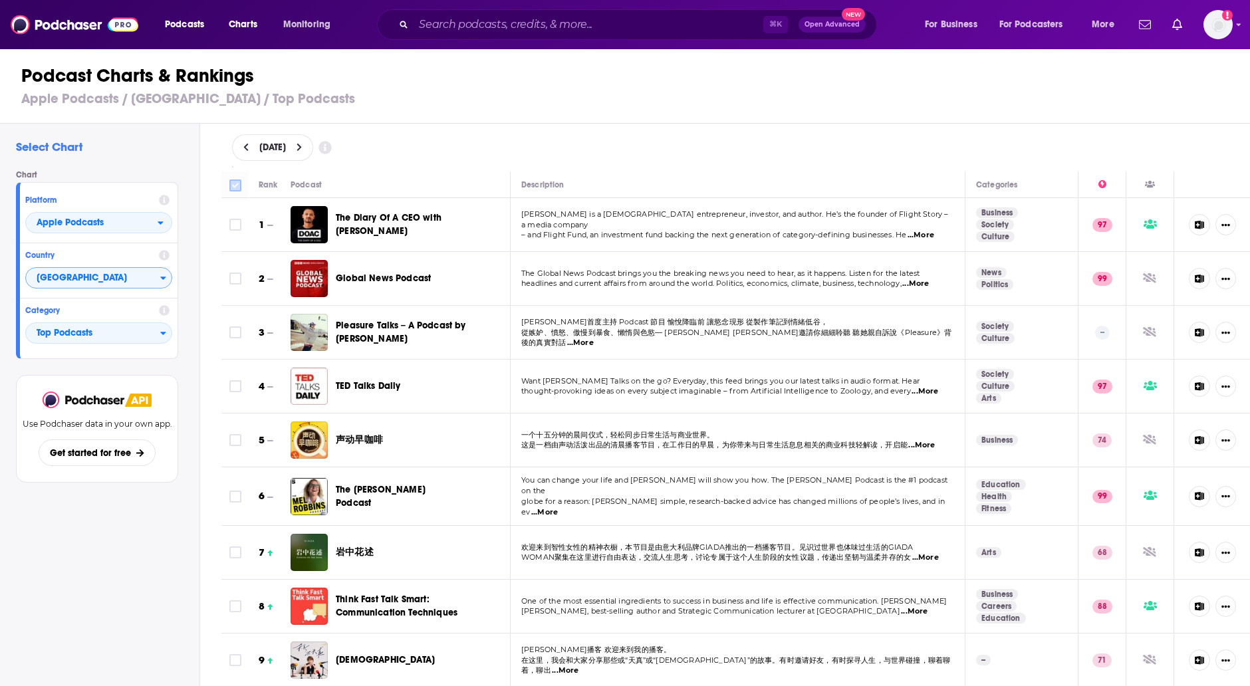
checkbox input "true"
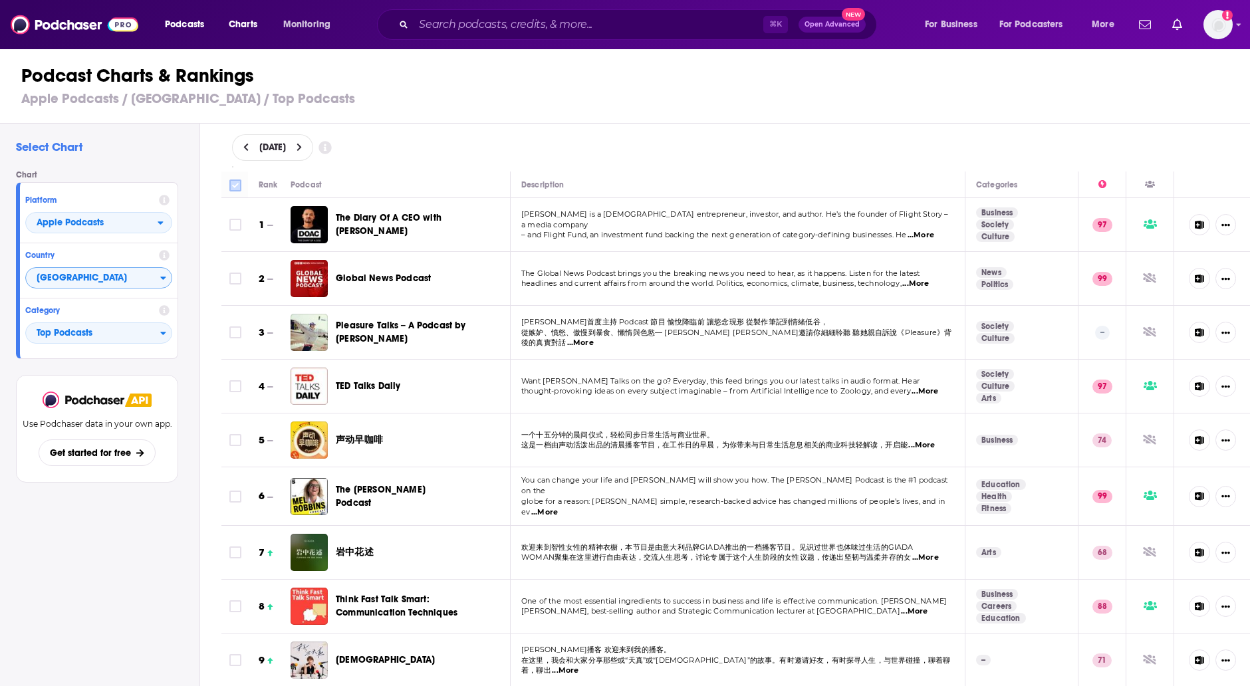
checkbox input "true"
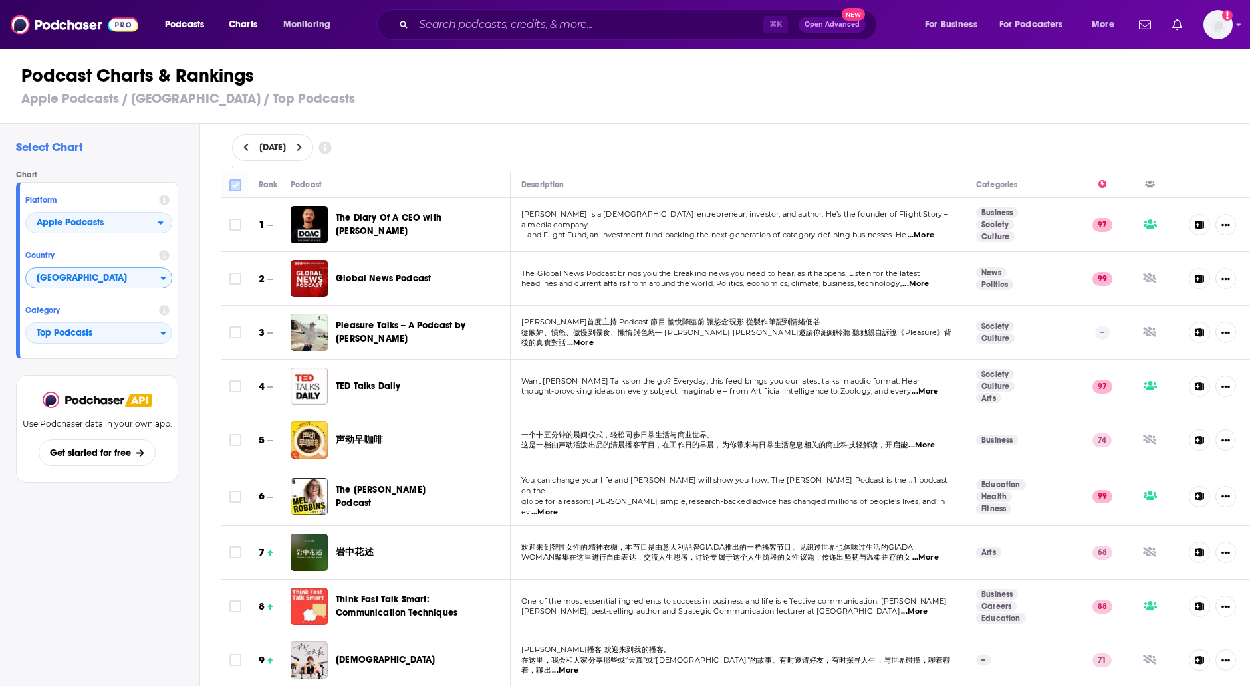
checkbox input "true"
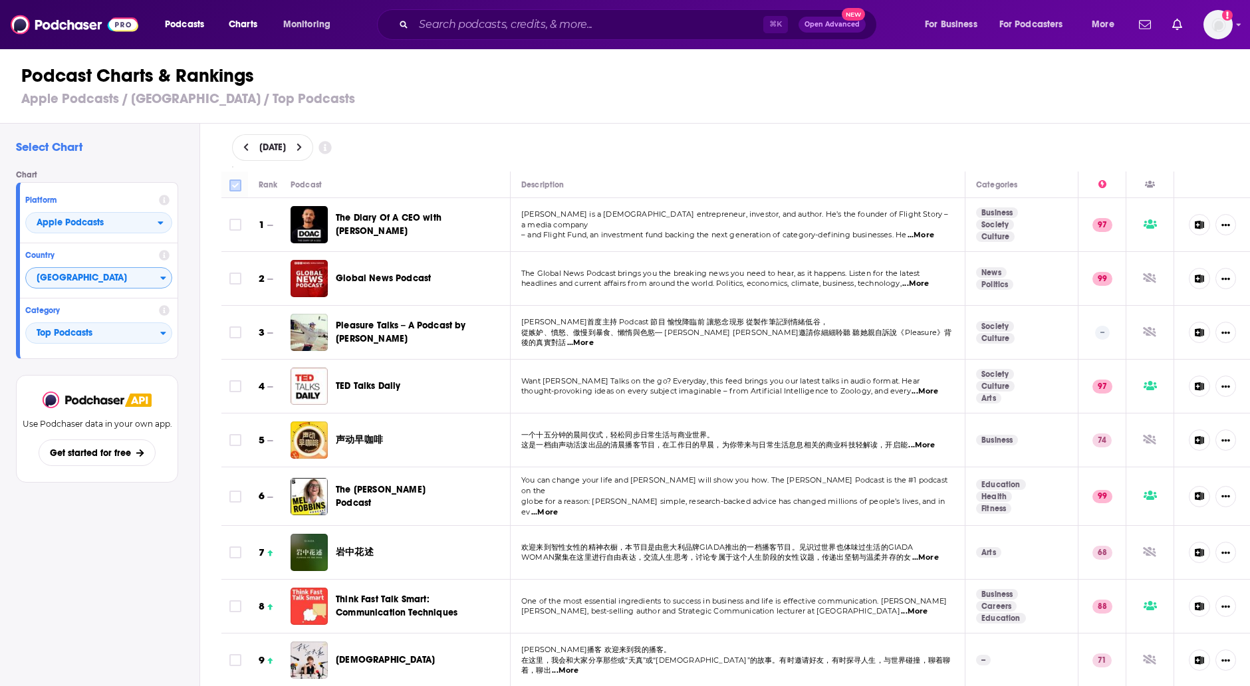
checkbox input "true"
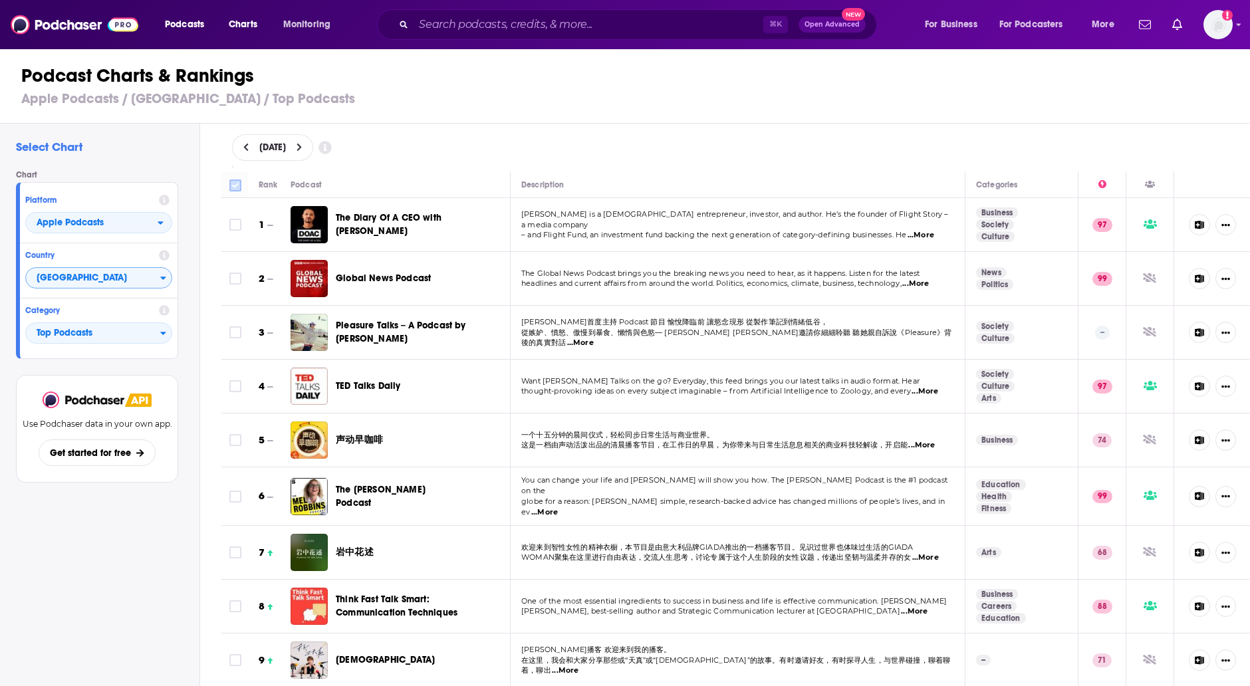
checkbox input "true"
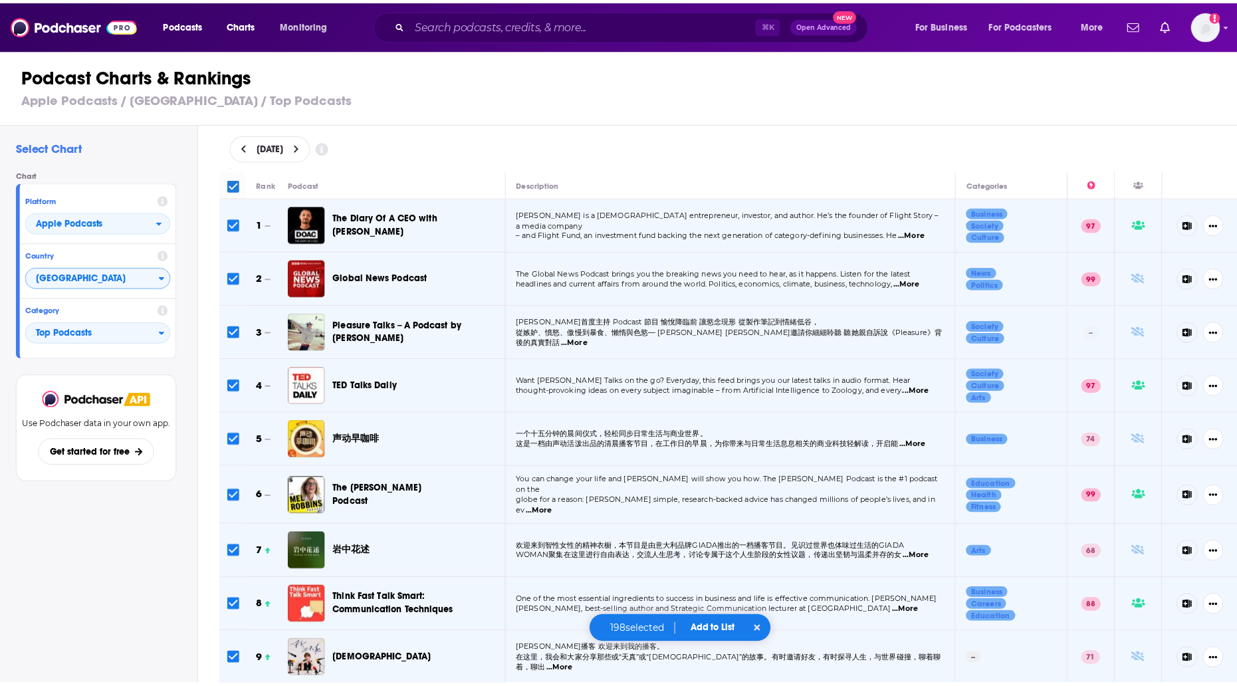
scroll to position [42, 0]
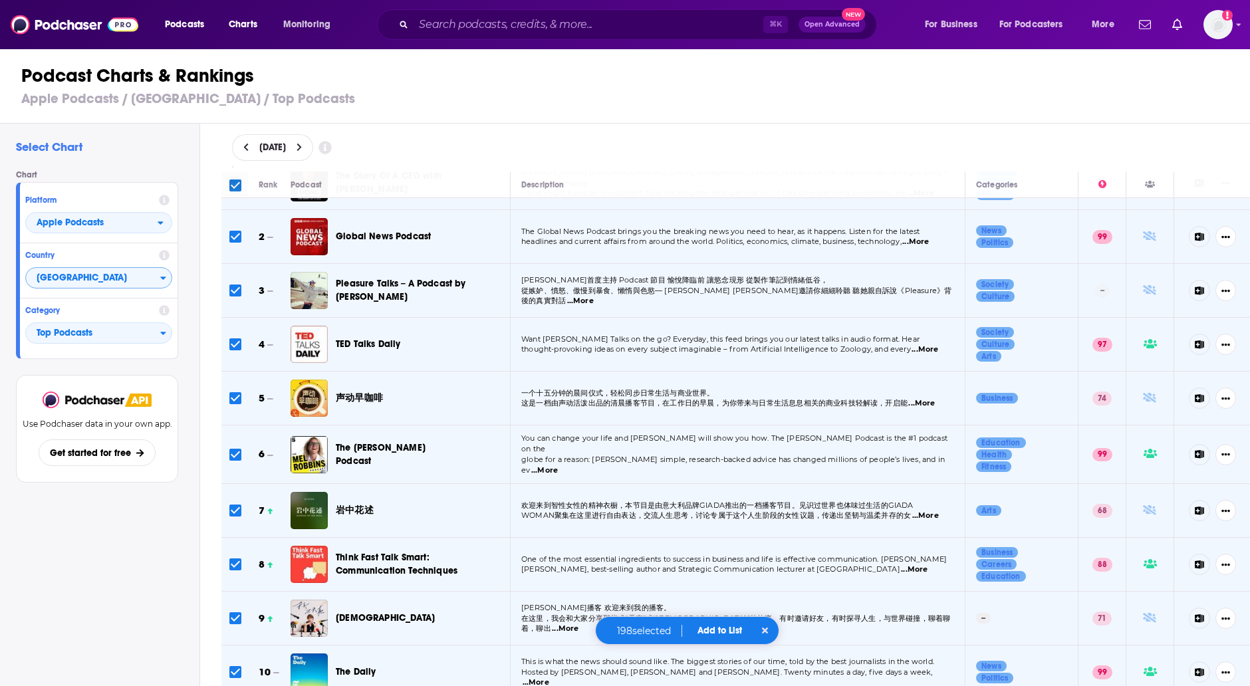
click at [766, 630] on icon at bounding box center [765, 631] width 7 height 7
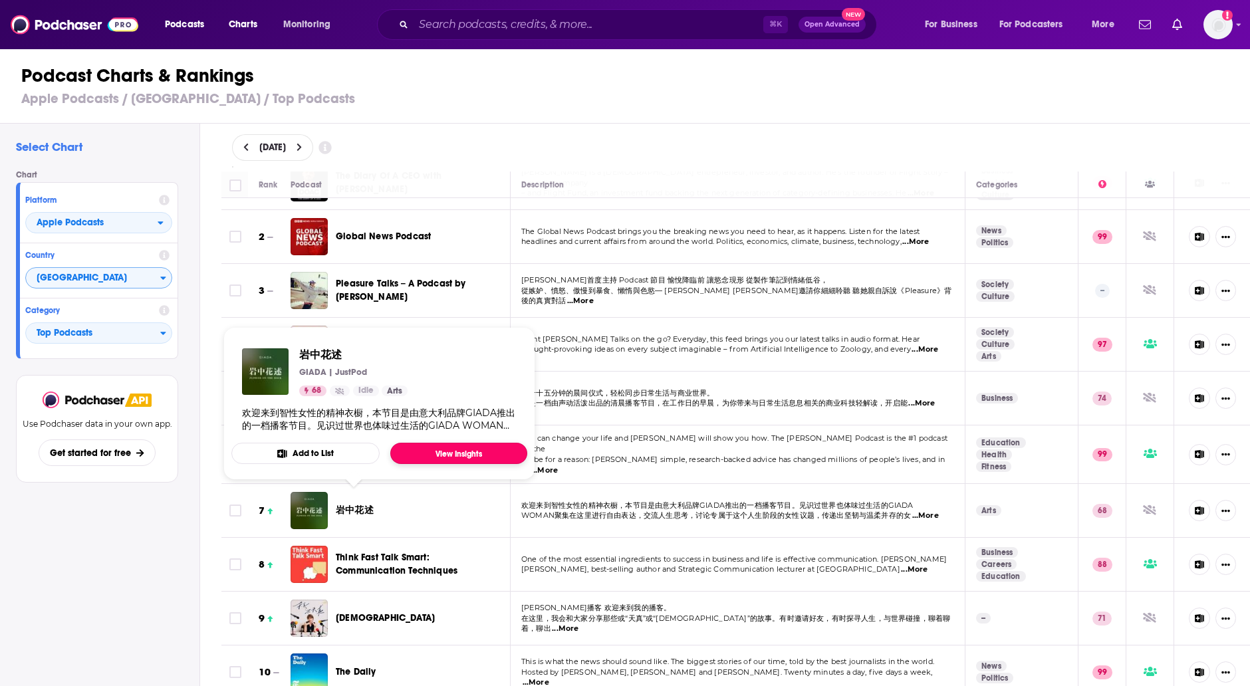
click at [444, 457] on link "View Insights" at bounding box center [458, 453] width 137 height 21
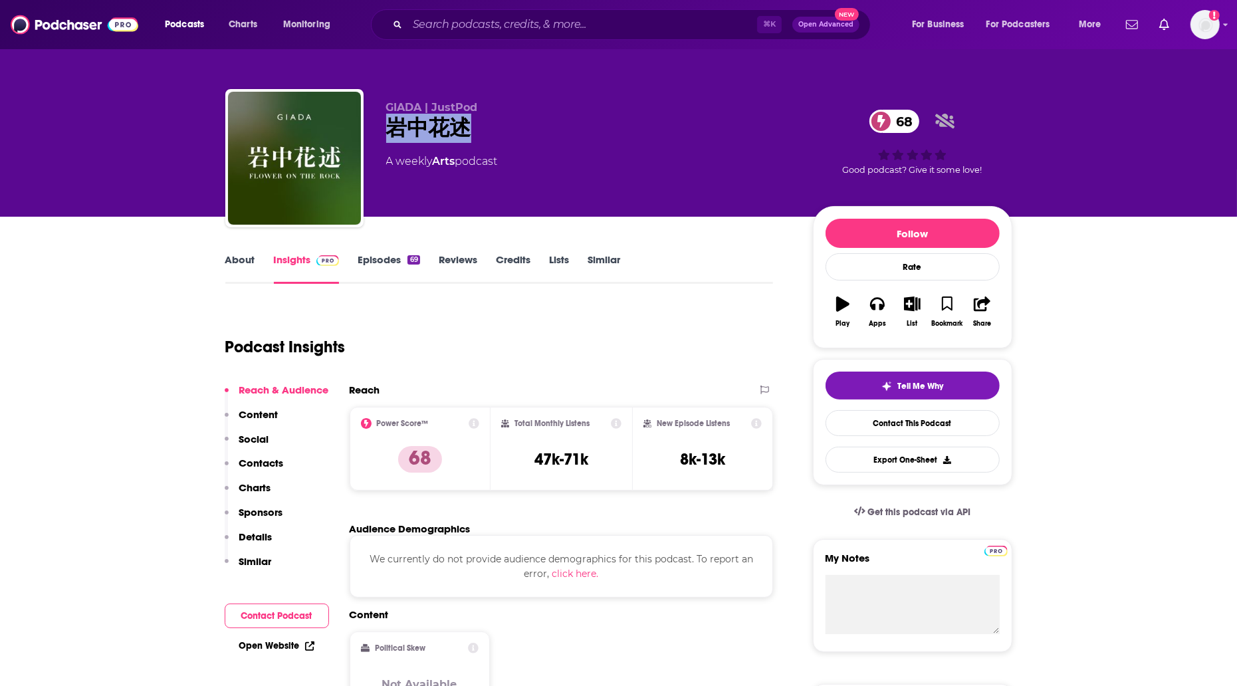
drag, startPoint x: 477, startPoint y: 129, endPoint x: 381, endPoint y: 132, distance: 96.4
click at [381, 132] on div "GIADA | JustPod [PERSON_NAME]花述 68 A weekly Arts podcast 68 Good podcast? Give …" at bounding box center [618, 161] width 787 height 144
copy h2 "岩中花述"
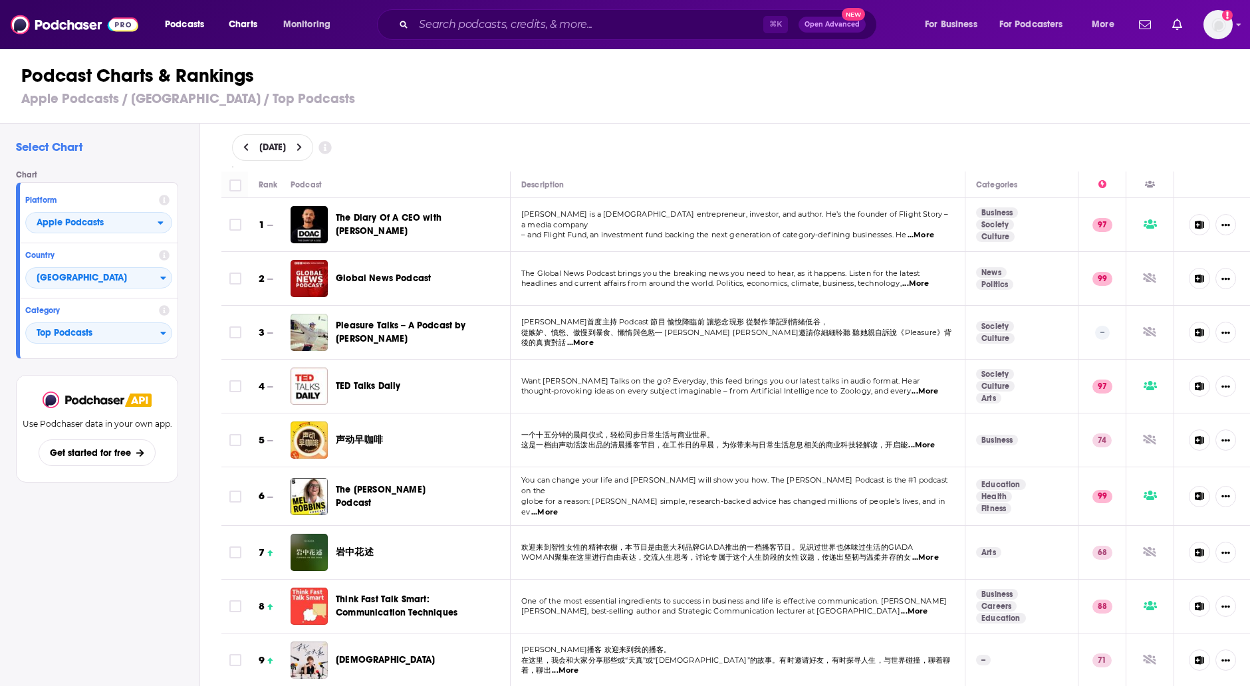
click at [474, 104] on h3 "Apple Podcasts / [GEOGRAPHIC_DATA] / Top Podcasts" at bounding box center [630, 98] width 1219 height 17
click at [302, 143] on icon at bounding box center [299, 147] width 6 height 9
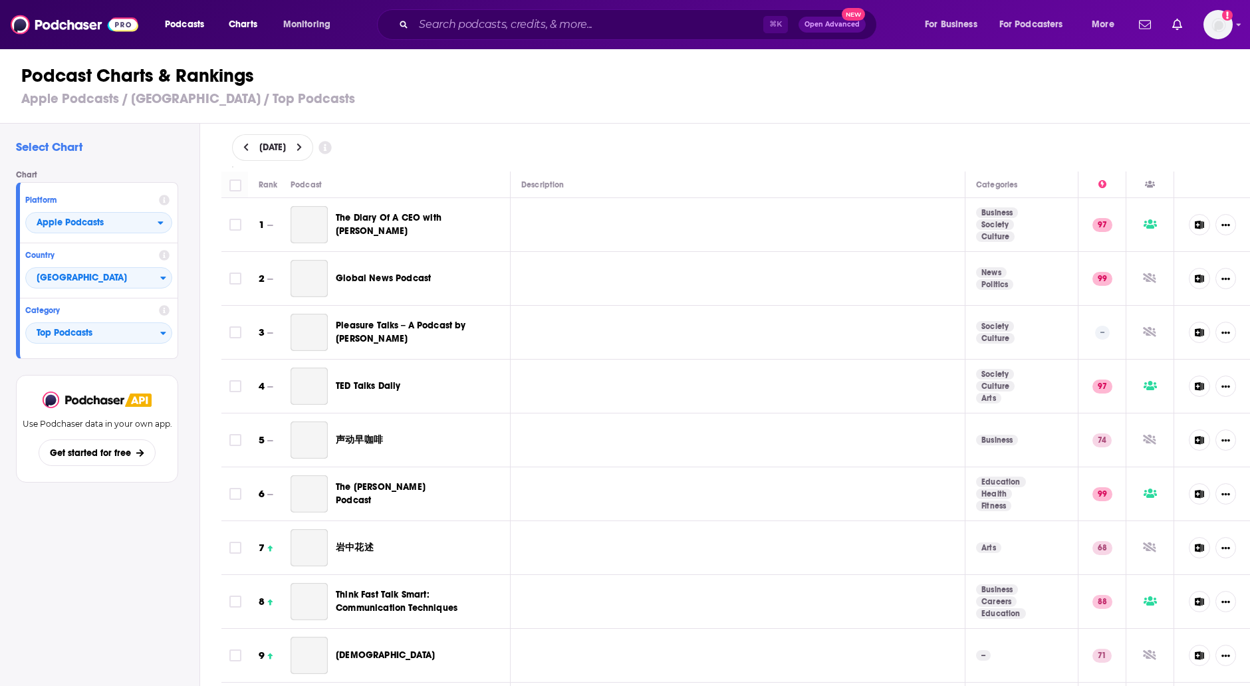
click at [244, 143] on icon at bounding box center [246, 147] width 6 height 9
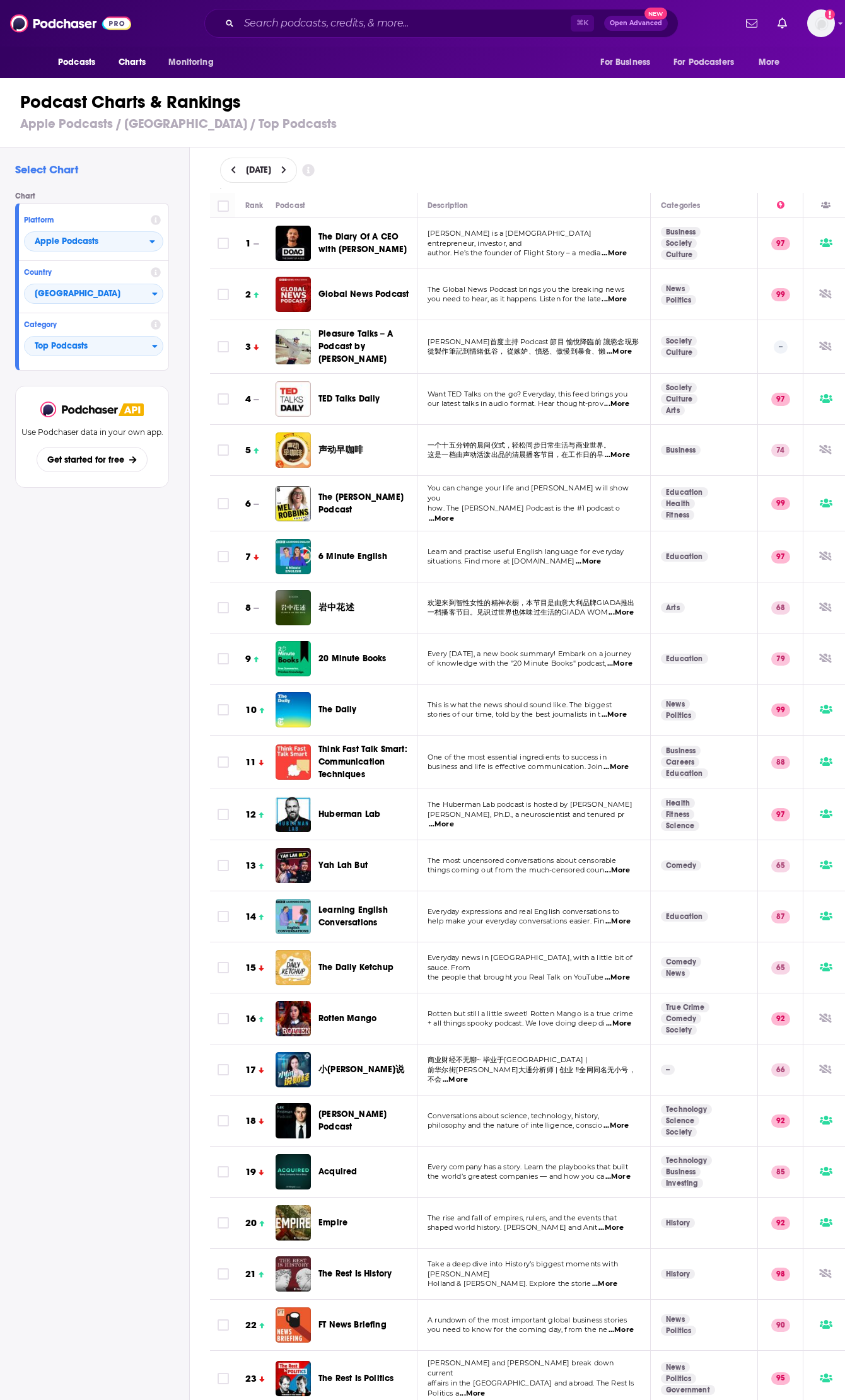
scroll to position [1, 0]
click at [144, 341] on span "Top Podcasts" at bounding box center [88, 346] width 127 height 22
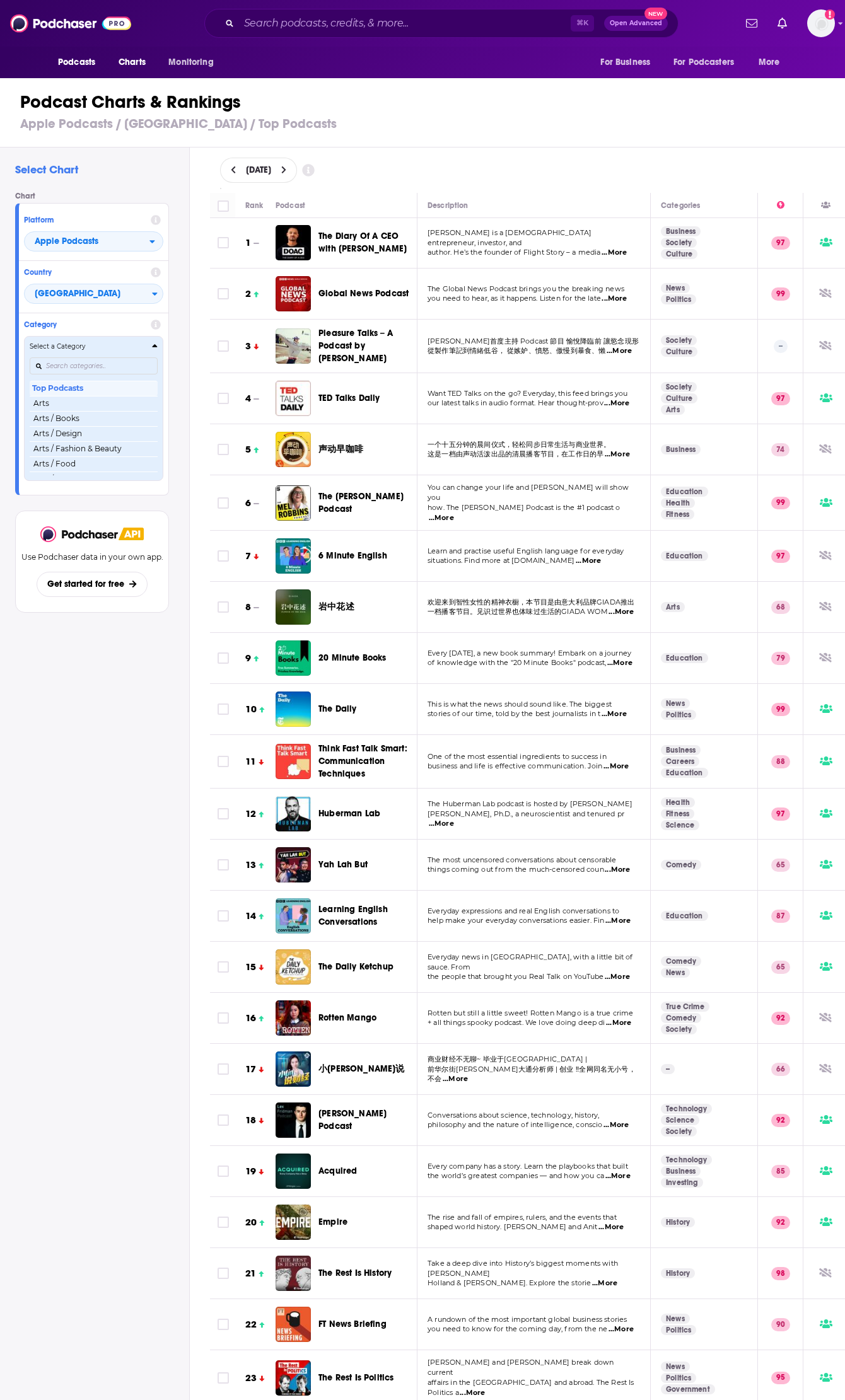
click at [146, 343] on h4 "Select a Category" at bounding box center [88, 346] width 118 height 7
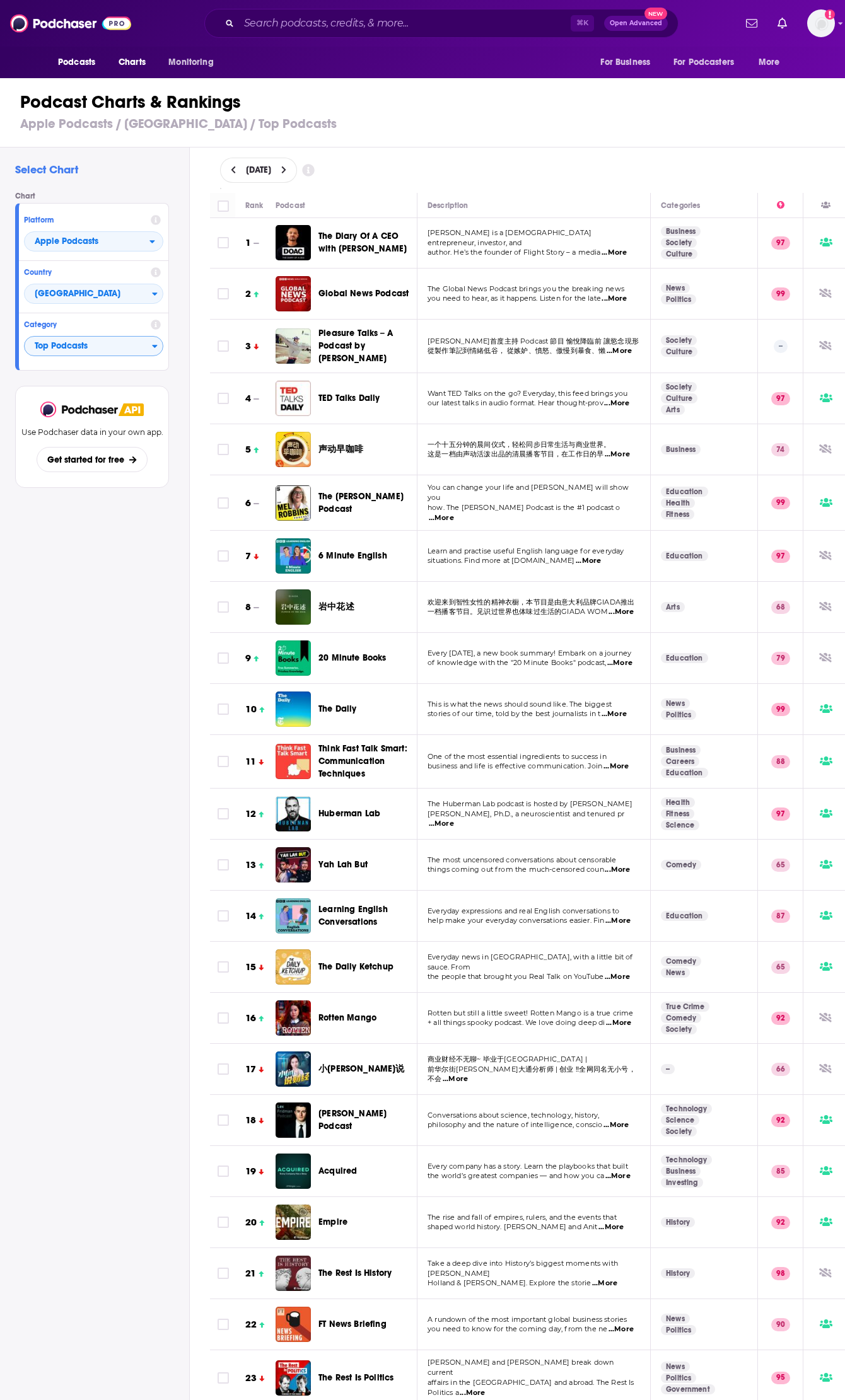
click at [157, 325] on icon at bounding box center [156, 325] width 10 height 10
click at [157, 328] on icon at bounding box center [156, 325] width 10 height 10
click at [28, 569] on div "Select Chart Chart Platform Apple Podcasts Country [GEOGRAPHIC_DATA] Category T…" at bounding box center [94, 810] width 189 height 1324
click at [121, 294] on span "[GEOGRAPHIC_DATA]" at bounding box center [88, 294] width 127 height 22
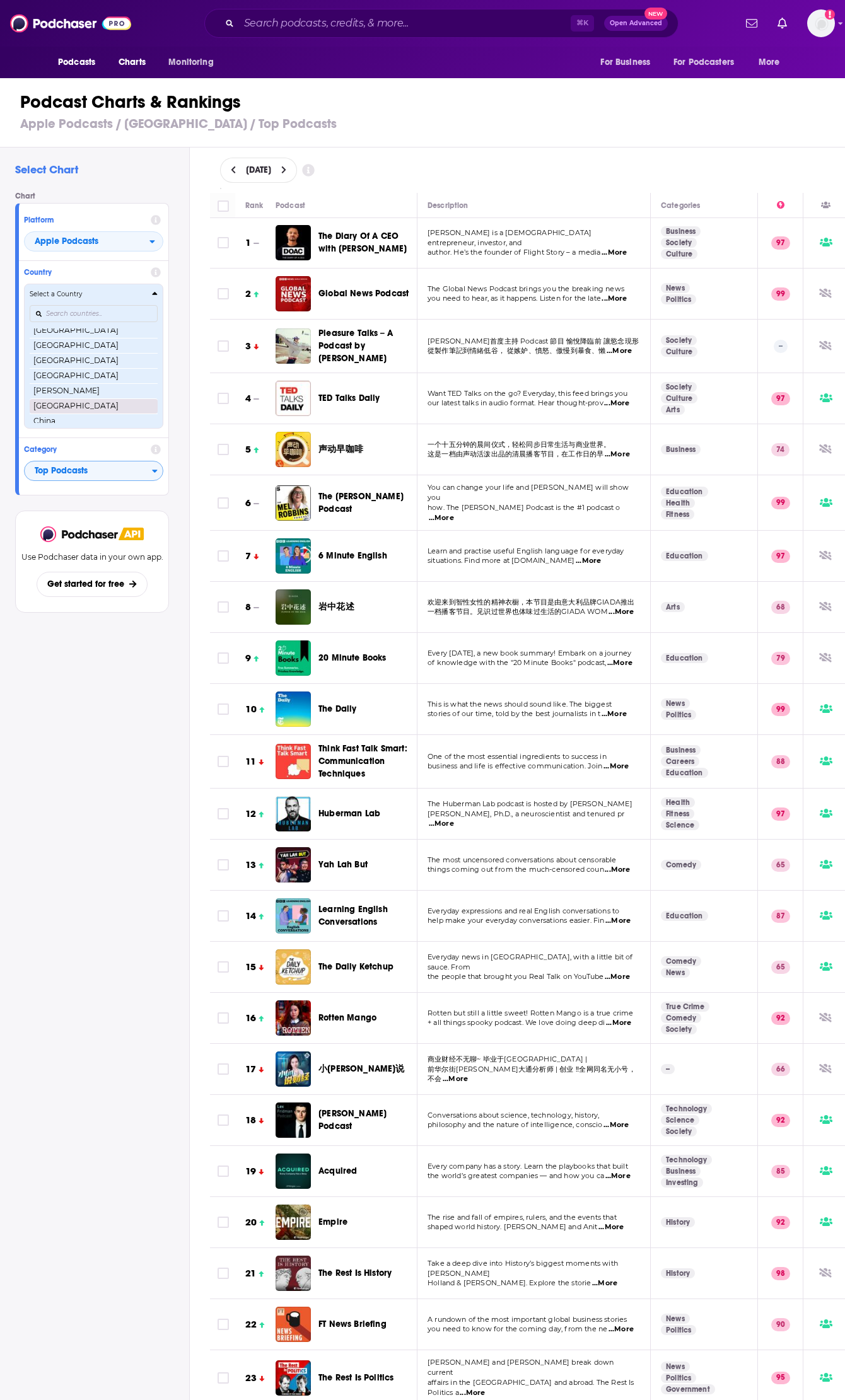
scroll to position [458, 0]
click at [56, 405] on button "China" at bounding box center [93, 407] width 128 height 15
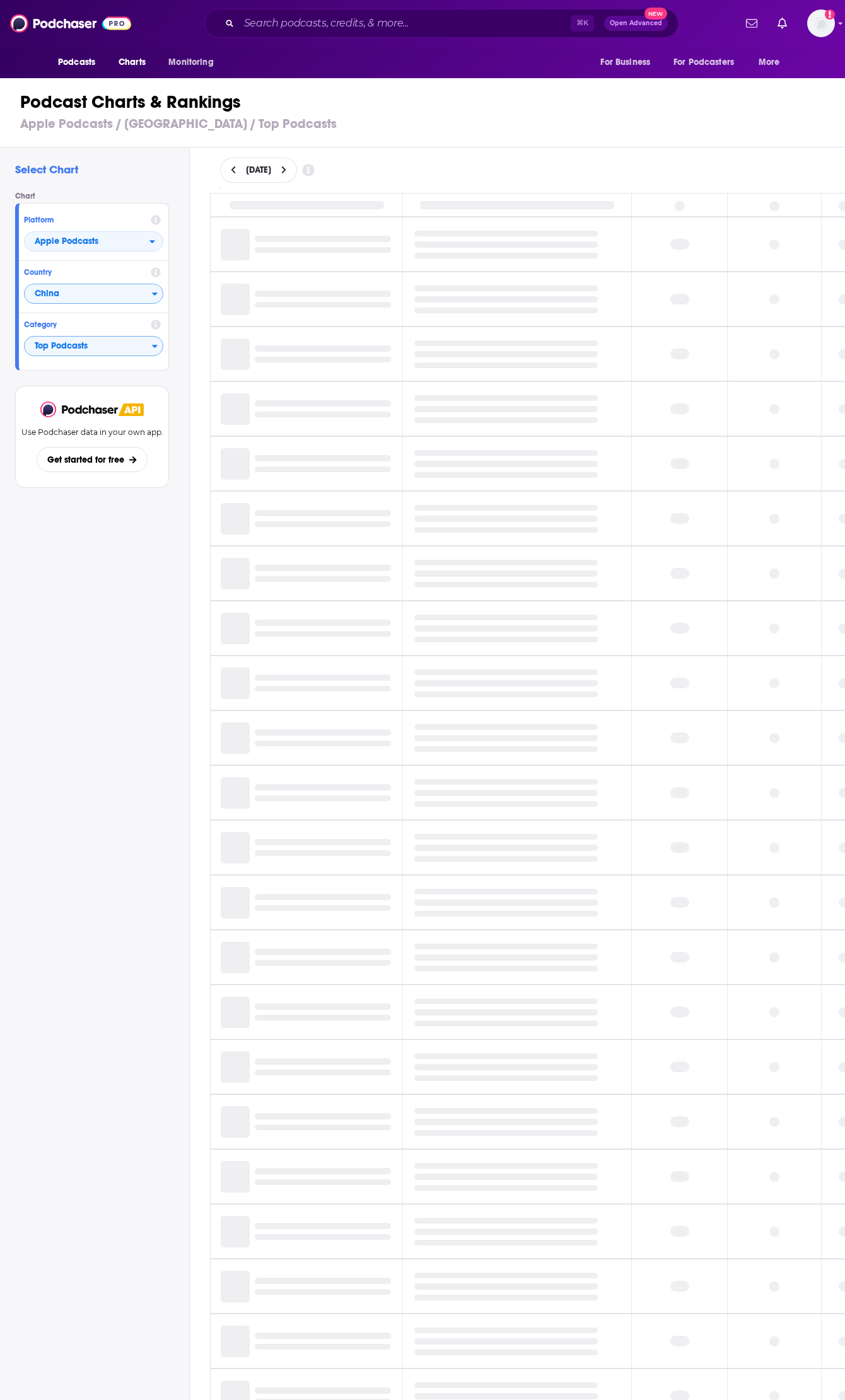
click at [505, 110] on h1 "Podcast Charts & Rankings" at bounding box center [428, 102] width 816 height 23
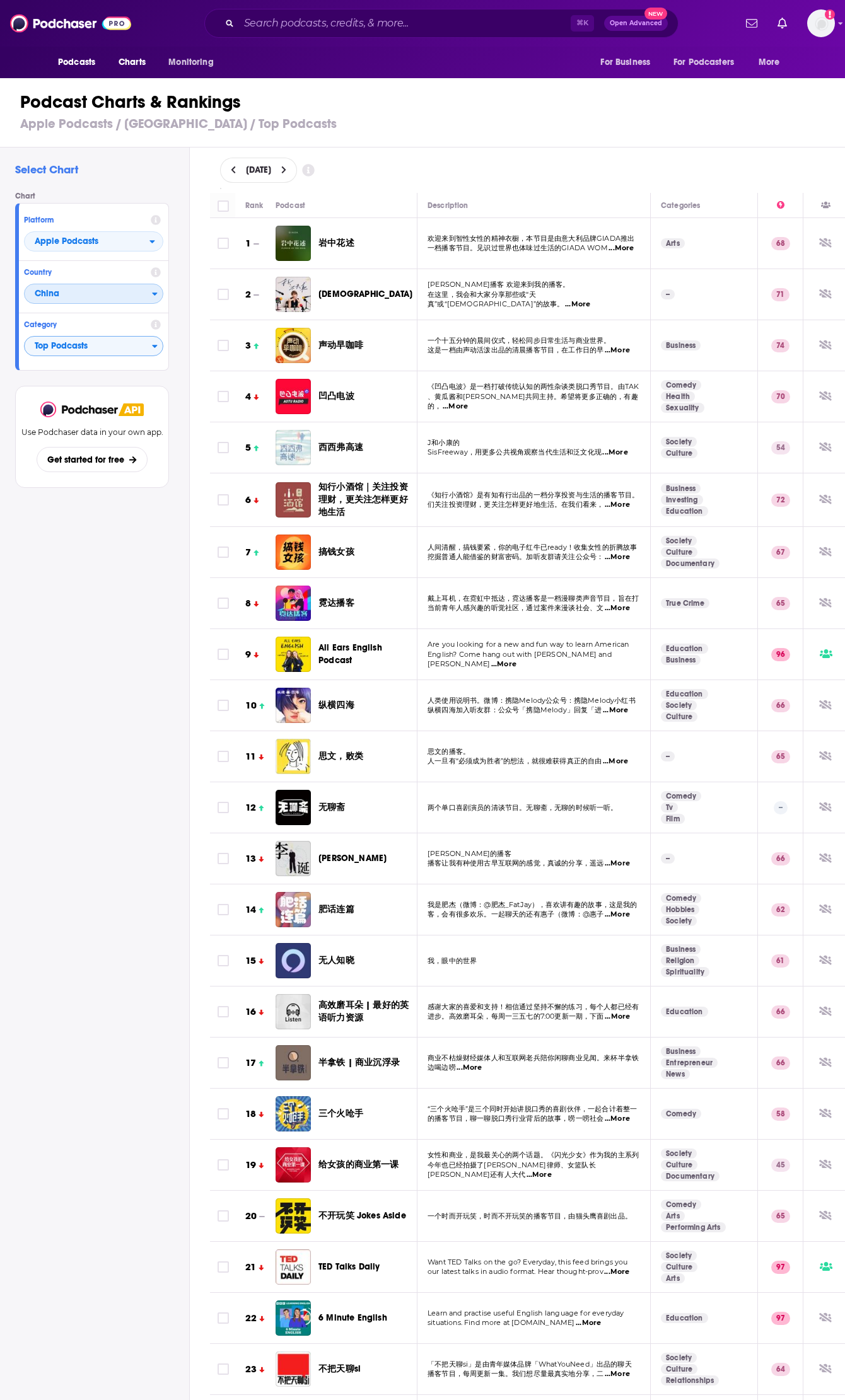
click at [101, 292] on span "China" at bounding box center [88, 294] width 127 height 22
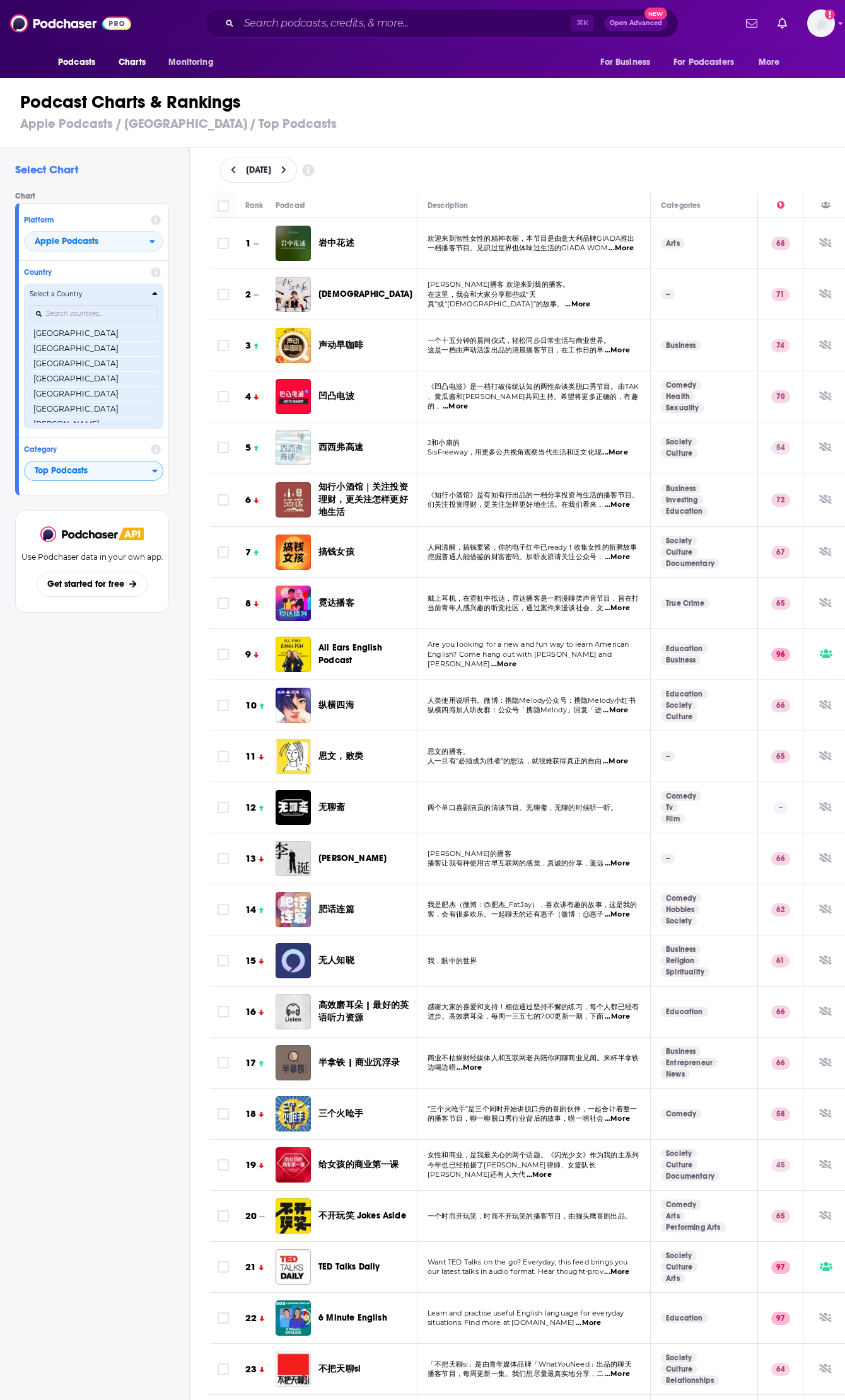
scroll to position [450, 0]
click at [87, 315] on input "Countries" at bounding box center [93, 314] width 128 height 17
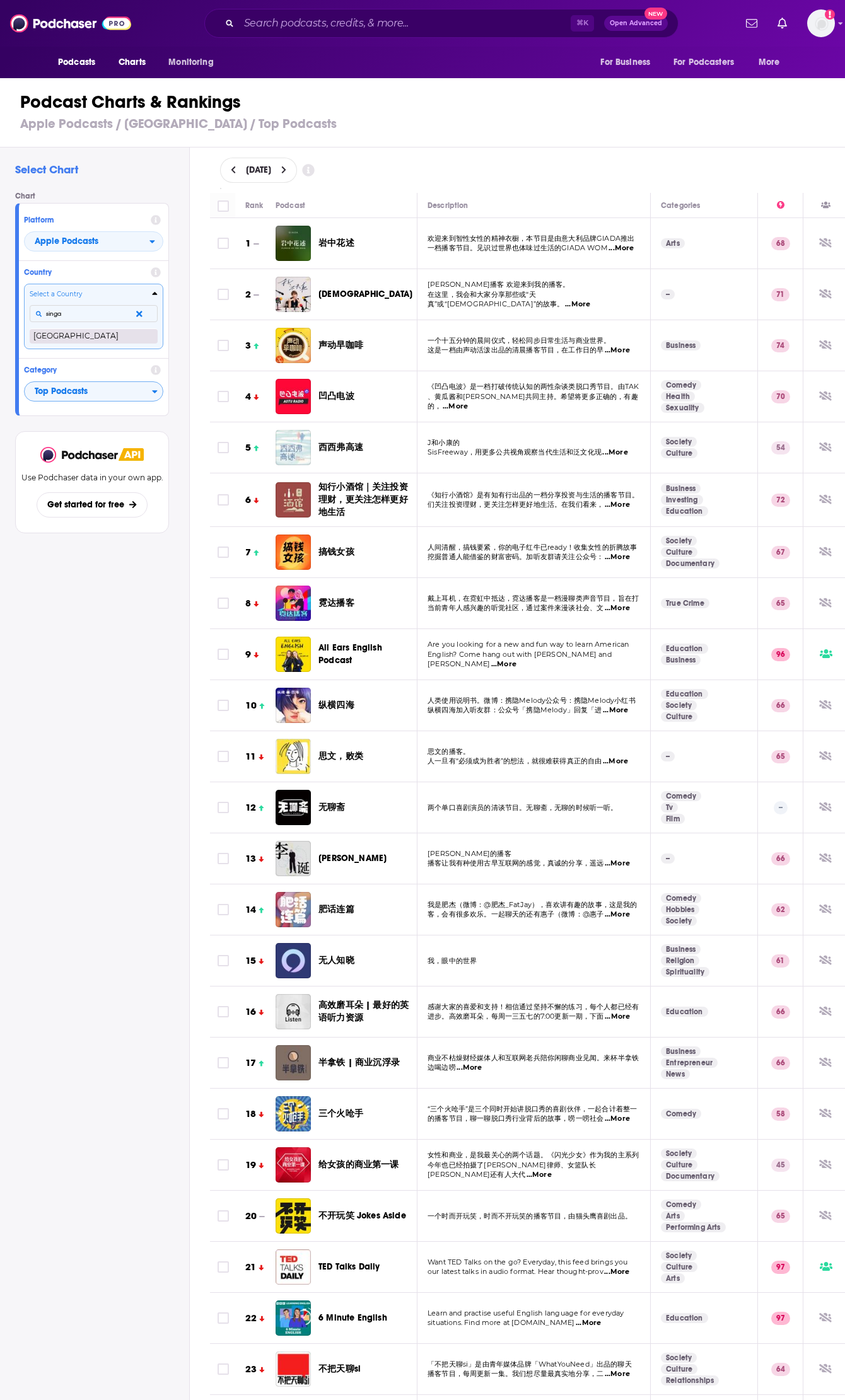
click at [88, 336] on button "[GEOGRAPHIC_DATA]" at bounding box center [93, 336] width 128 height 15
